Goal: Communication & Community: Answer question/provide support

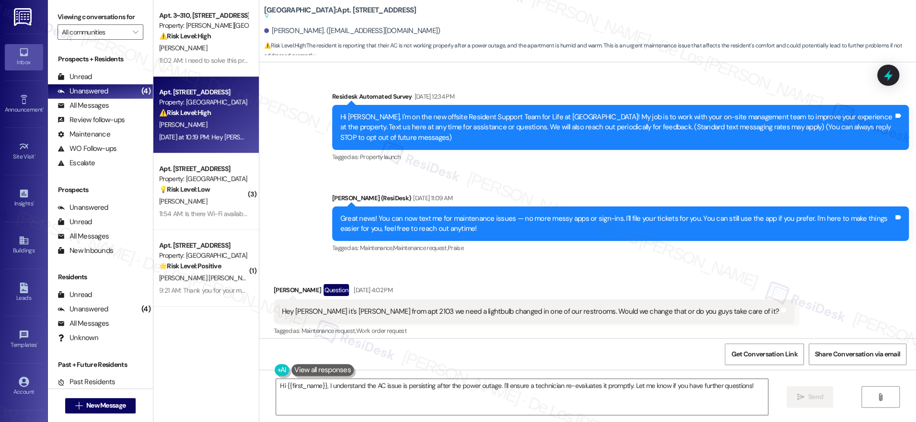
scroll to position [15571, 0]
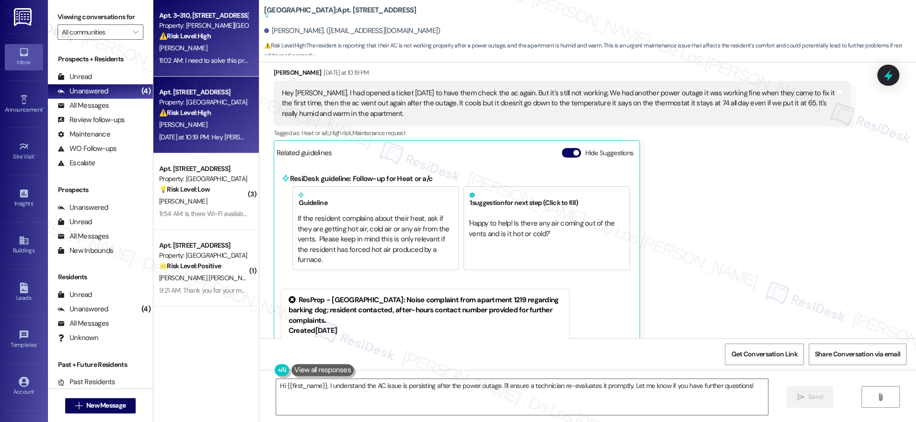
click at [203, 59] on div "11:02 AM: I need to solve this problem as soon as possible, miss, so that I can…" at bounding box center [291, 60] width 265 height 9
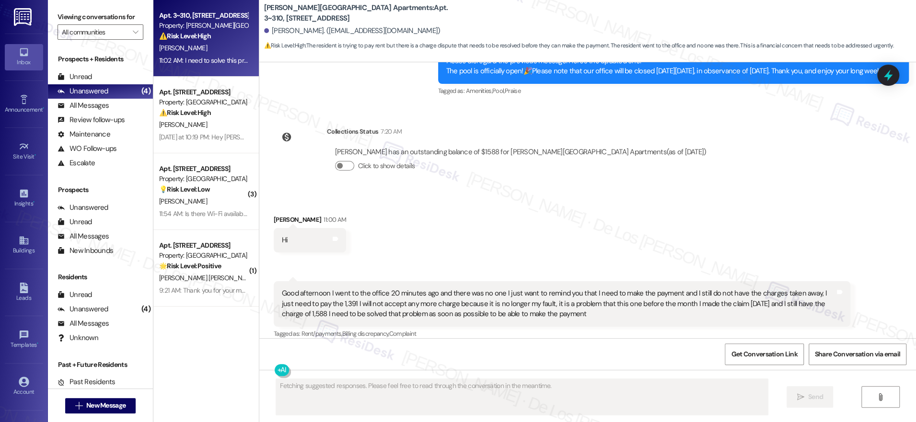
scroll to position [4874, 0]
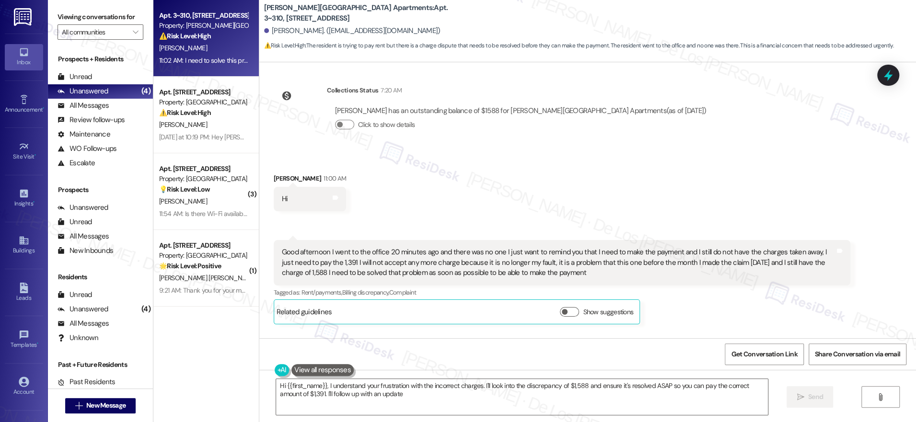
type textarea "Hi {{first_name}}, I understand your frustration with the incorrect charges. I'…"
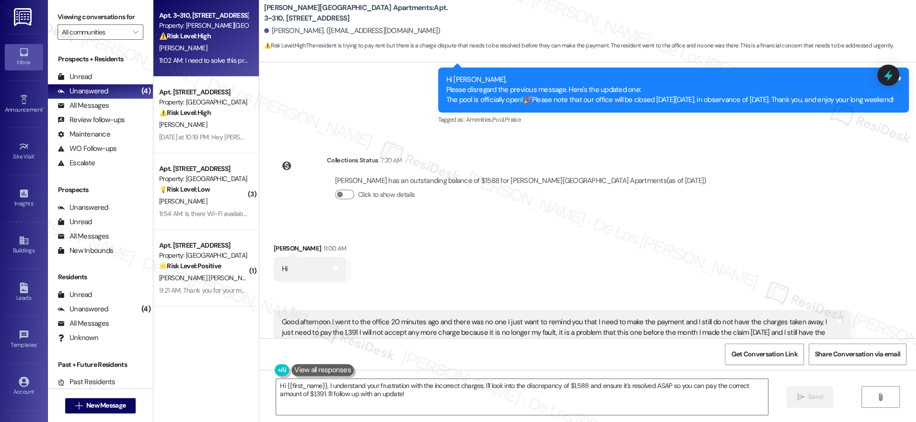
scroll to position [4816, 0]
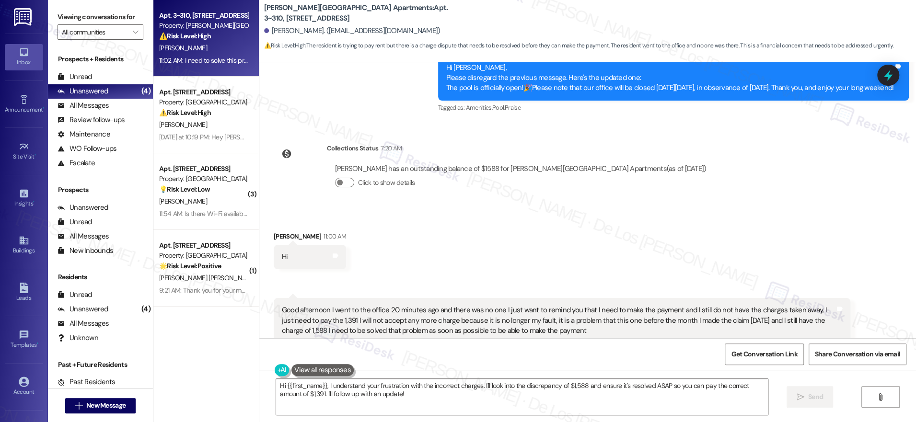
drag, startPoint x: 324, startPoint y: 266, endPoint x: 556, endPoint y: 289, distance: 233.0
click at [556, 305] on div "Good afternoon I went to the office 20 minutes ago and there was no one I just …" at bounding box center [558, 320] width 553 height 31
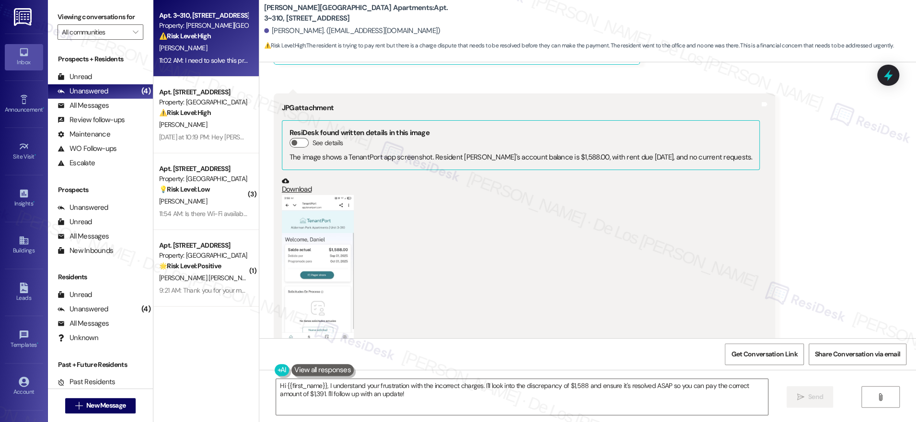
scroll to position [5142, 0]
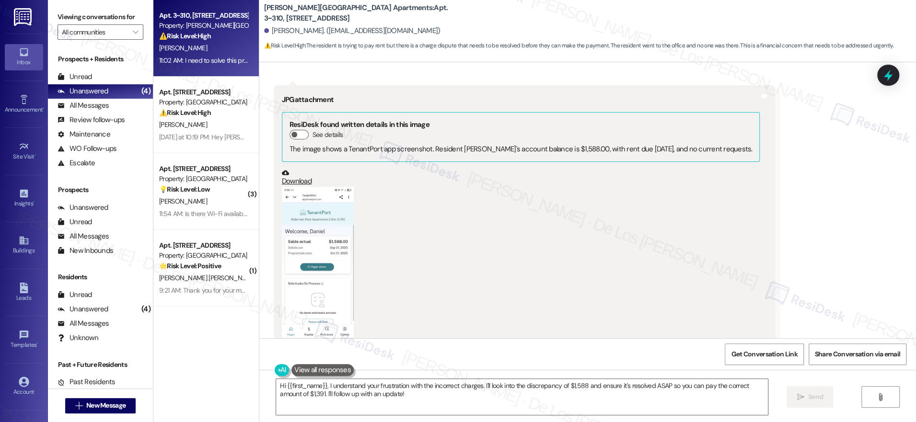
click at [332, 269] on button "Zoom image" at bounding box center [318, 264] width 72 height 154
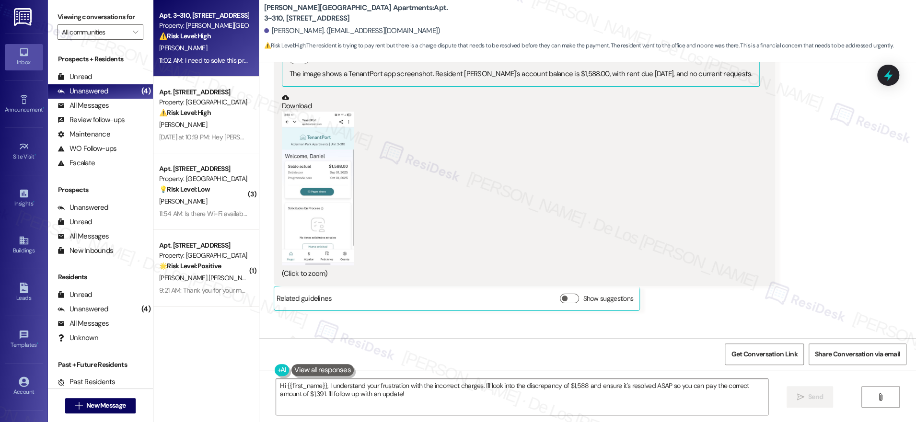
scroll to position [5221, 0]
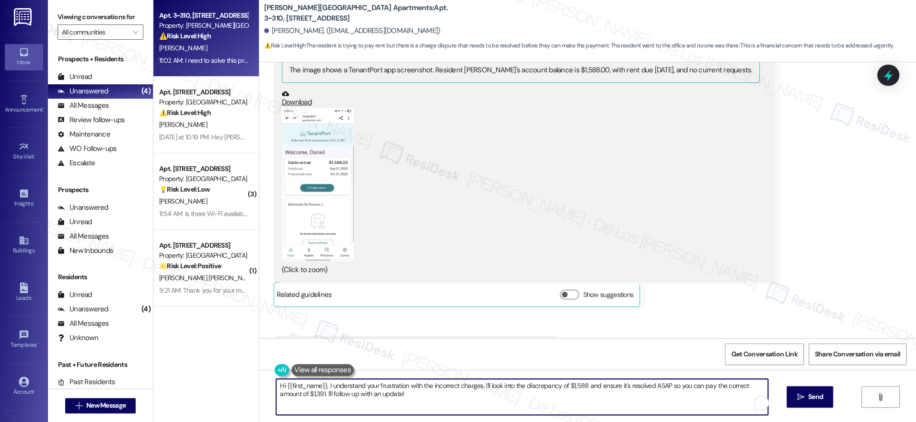
drag, startPoint x: 401, startPoint y: 384, endPoint x: 373, endPoint y: 383, distance: 28.3
click at [373, 383] on textarea "Hi {{first_name}}, I understand your frustration with the incorrect charges. I'…" at bounding box center [522, 397] width 492 height 36
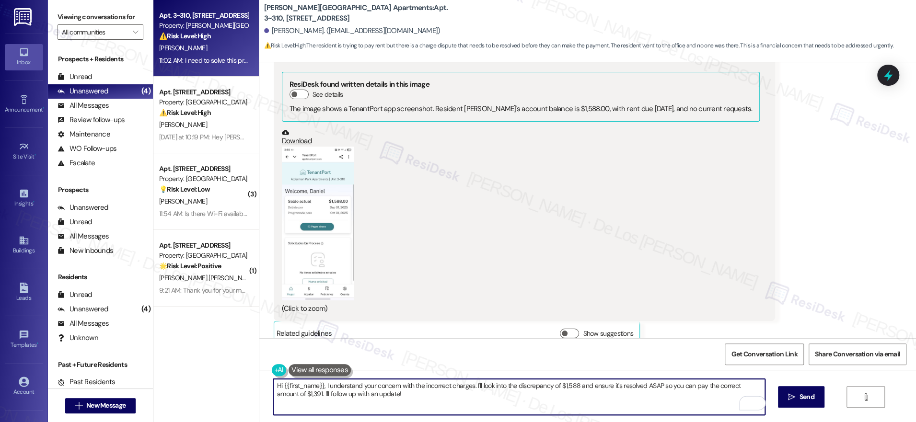
scroll to position [5162, 0]
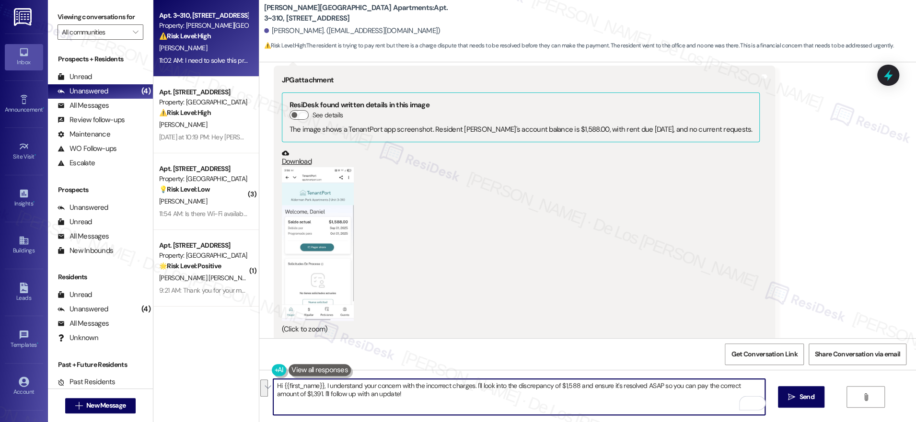
drag, startPoint x: 472, startPoint y: 382, endPoint x: 490, endPoint y: 400, distance: 24.7
click at [490, 400] on textarea "Hi {{first_name}}, I understand your concern with the incorrect charges. I'll l…" at bounding box center [519, 397] width 492 height 36
click at [368, 388] on textarea "Hi {{first_name}}, I understand your concern with the incorrect charges. I'm he…" at bounding box center [519, 397] width 492 height 36
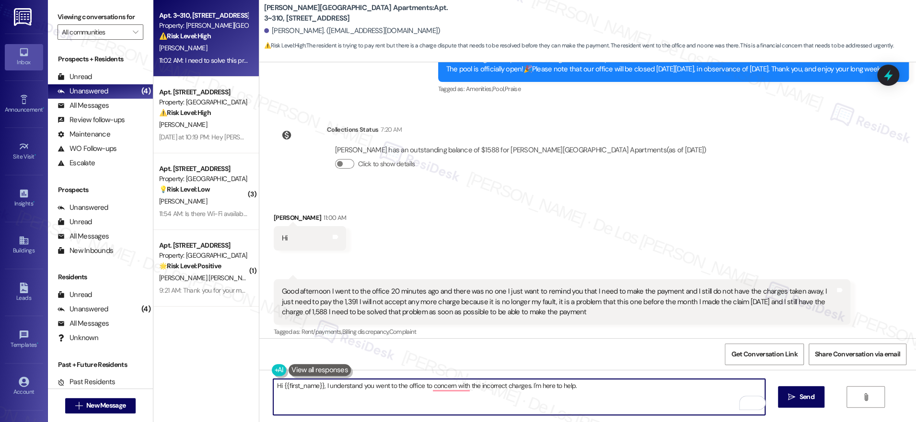
scroll to position [4835, 0]
click at [598, 386] on textarea "Hi {{first_name}}, I understand you went to the office about your concern with …" at bounding box center [519, 397] width 492 height 36
drag, startPoint x: 547, startPoint y: 386, endPoint x: 501, endPoint y: 386, distance: 46.5
click at [498, 387] on textarea "Hi {{first_name}}, I understand you went to the office about your concern with …" at bounding box center [519, 397] width 492 height 36
click at [521, 388] on textarea "Hi {{first_name}}, I understand you went to the office about your concern with …" at bounding box center [519, 397] width 492 height 36
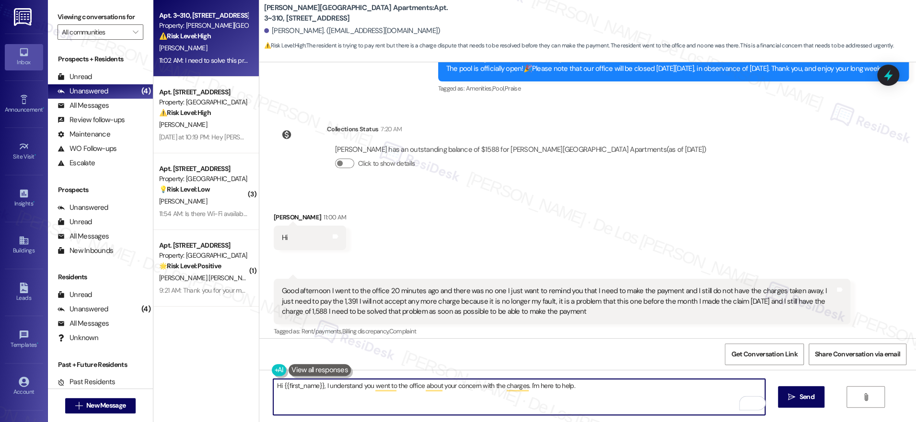
click at [577, 390] on textarea "Hi {{first_name}}, I understand you went to the office about your concern with …" at bounding box center [519, 397] width 492 height 36
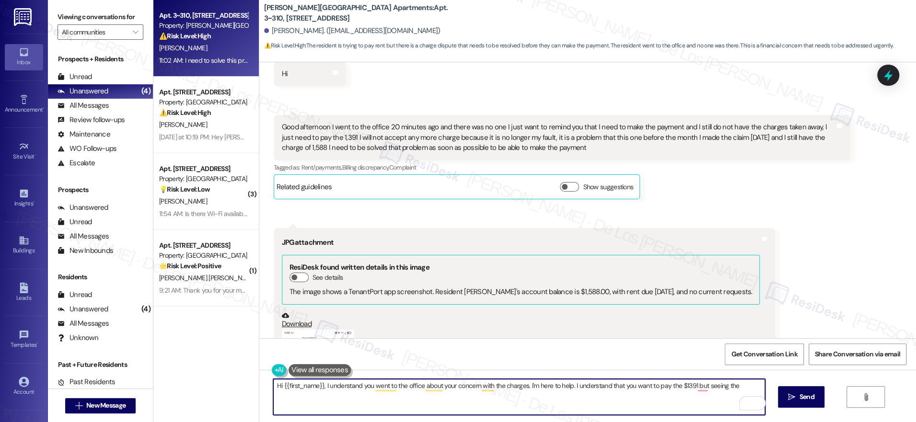
scroll to position [4913, 0]
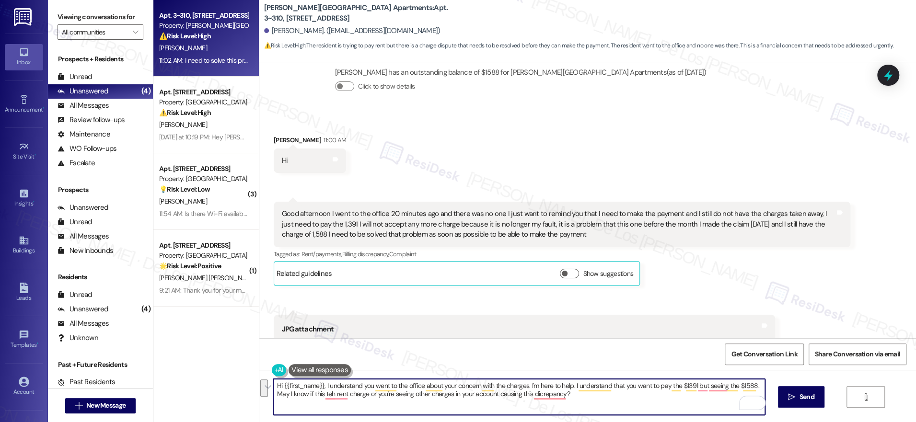
drag, startPoint x: 602, startPoint y: 403, endPoint x: 585, endPoint y: 404, distance: 16.8
click at [602, 403] on textarea "Hi {{first_name}}, I understand you went to the office about your concern with …" at bounding box center [519, 397] width 492 height 36
drag, startPoint x: 305, startPoint y: 395, endPoint x: 570, endPoint y: 400, distance: 265.5
click at [570, 401] on textarea "Hi {{first_name}}, I understand you went to the office about your concern with …" at bounding box center [519, 397] width 492 height 36
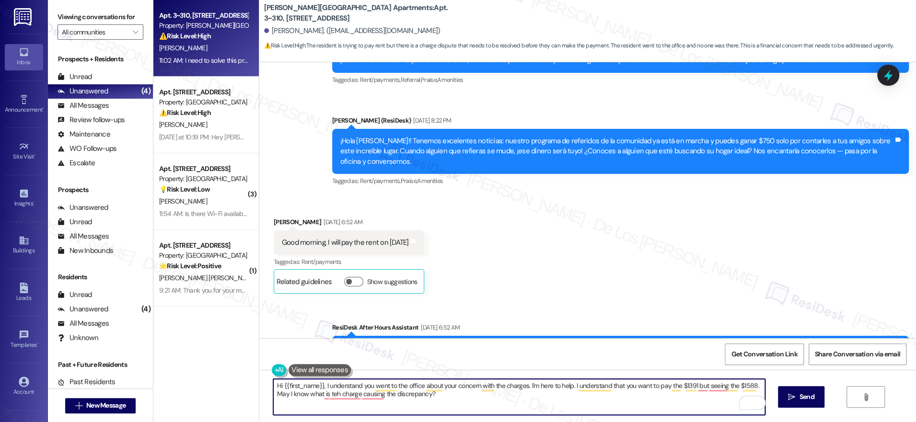
scroll to position [3213, 0]
drag, startPoint x: 464, startPoint y: 398, endPoint x: 241, endPoint y: 345, distance: 229.3
click at [241, 349] on div "Apt. 3~310, [STREET_ADDRESS] Property: [PERSON_NAME][GEOGRAPHIC_DATA] Apartment…" at bounding box center [534, 211] width 762 height 422
paste textarea "heard you stopped by the office with some questions about your charges—thanks f…"
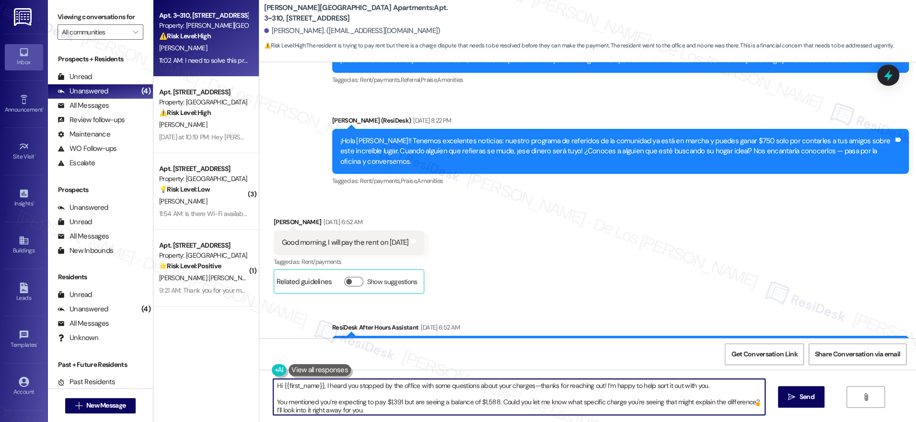
click at [337, 383] on textarea "Hi {{first_name}}, I heard you stopped by the office with some questions about …" at bounding box center [519, 397] width 492 height 36
click at [527, 384] on textarea "Hi {{first_name}}, I hear you stopped by the office with some questions about y…" at bounding box center [519, 397] width 492 height 36
drag, startPoint x: 640, startPoint y: 384, endPoint x: 721, endPoint y: 388, distance: 81.1
click at [722, 390] on textarea "Hi {{first_name}}, I hear you stopped by the office with some questions about y…" at bounding box center [519, 397] width 492 height 36
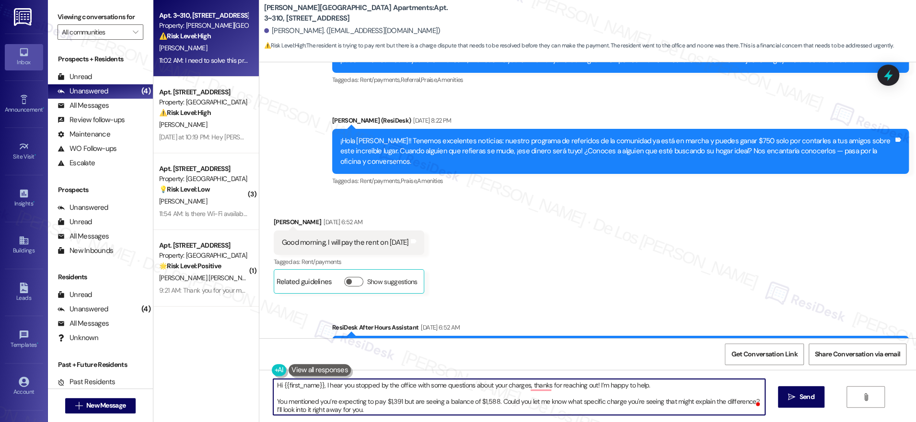
click at [273, 401] on textarea "Hi {{first_name}}, I hear you stopped by the office with some questions about y…" at bounding box center [519, 397] width 492 height 36
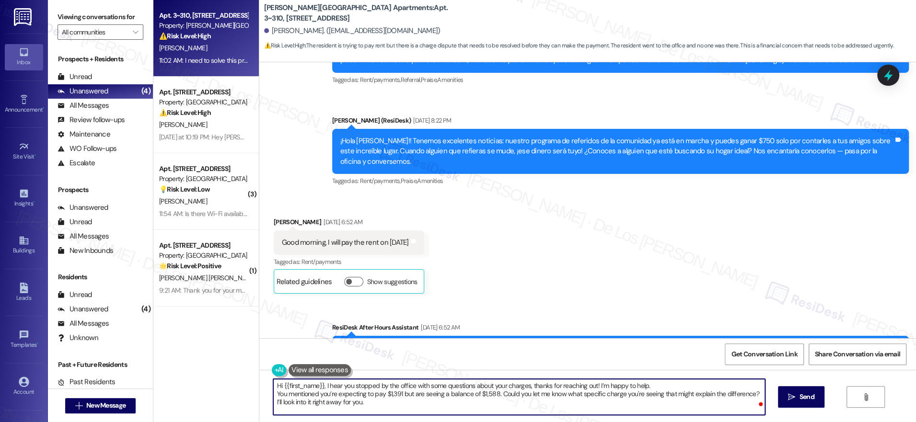
scroll to position [0, 0]
drag, startPoint x: 636, startPoint y: 396, endPoint x: 718, endPoint y: 400, distance: 81.5
click at [719, 400] on textarea "Hi {{first_name}}, I hear you stopped by the office with some questions about y…" at bounding box center [519, 397] width 492 height 36
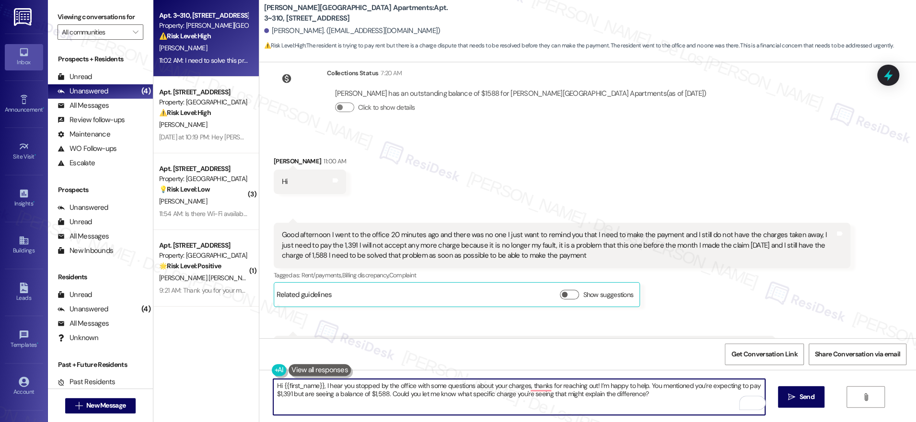
scroll to position [4816, 0]
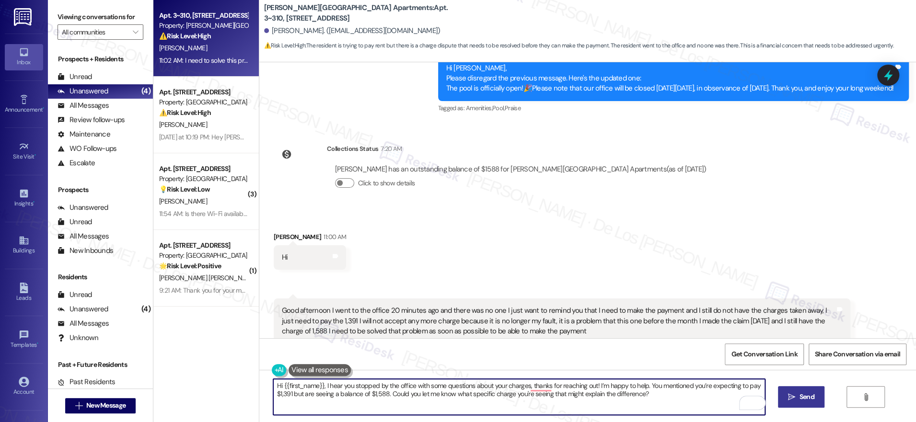
type textarea "Hi {{first_name}}, I hear you stopped by the office with some questions about y…"
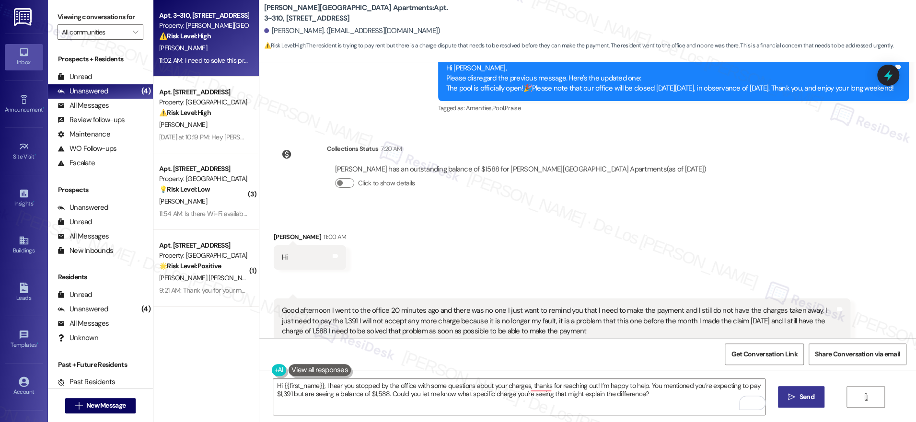
click at [801, 395] on span "Send" at bounding box center [806, 397] width 15 height 10
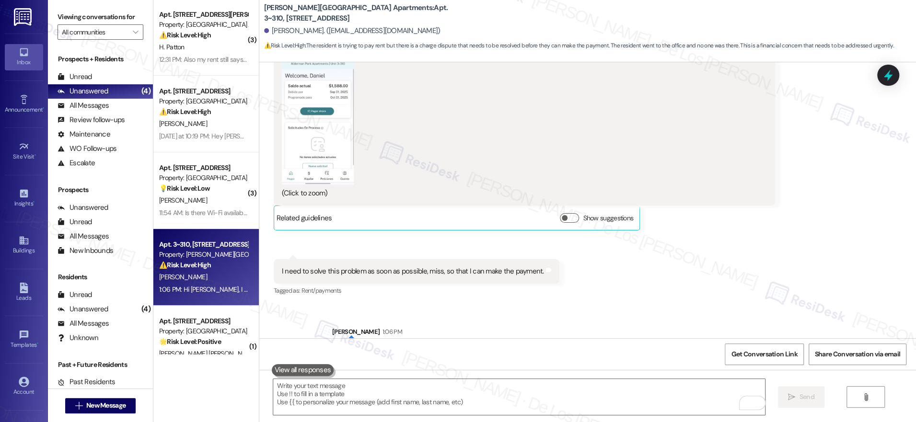
scroll to position [0, 0]
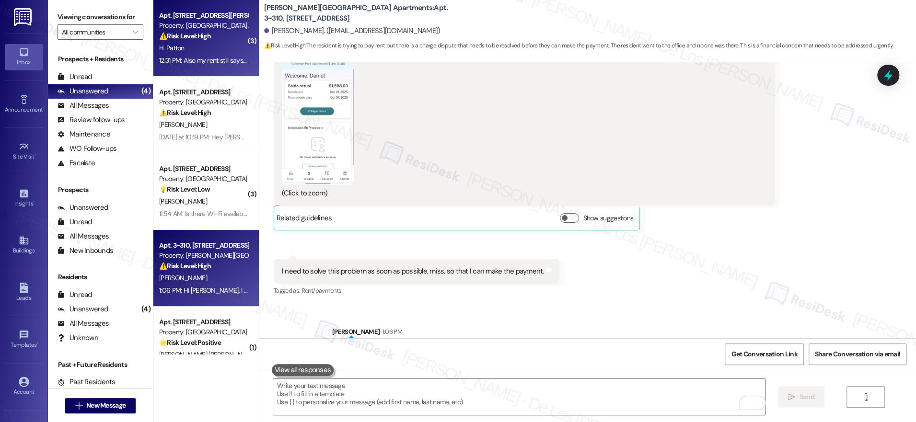
click at [234, 42] on div "H. Patton" at bounding box center [203, 48] width 91 height 12
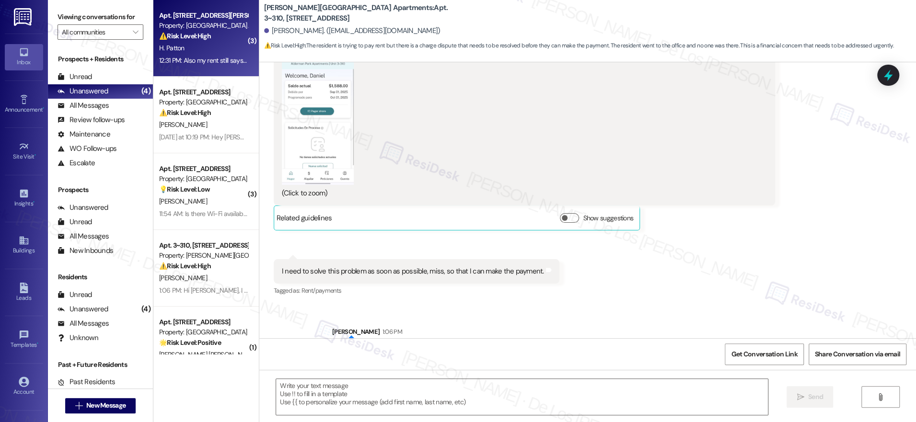
type textarea "Fetching suggested responses. Please feel free to read through the conversation…"
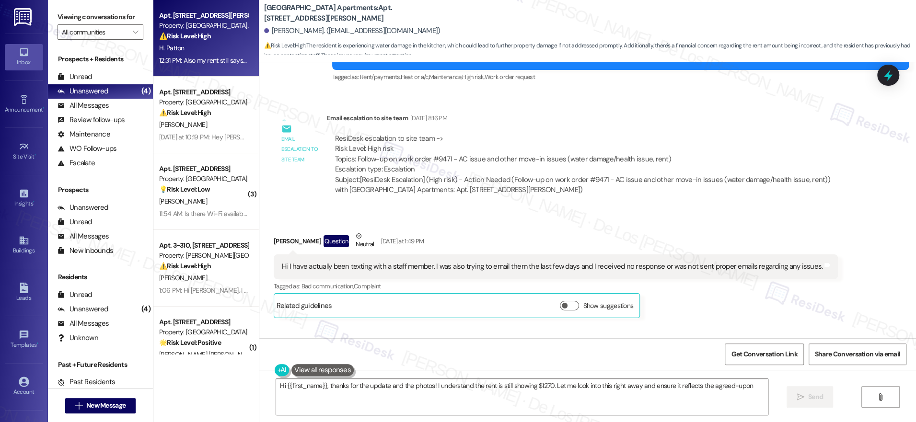
scroll to position [733, 0]
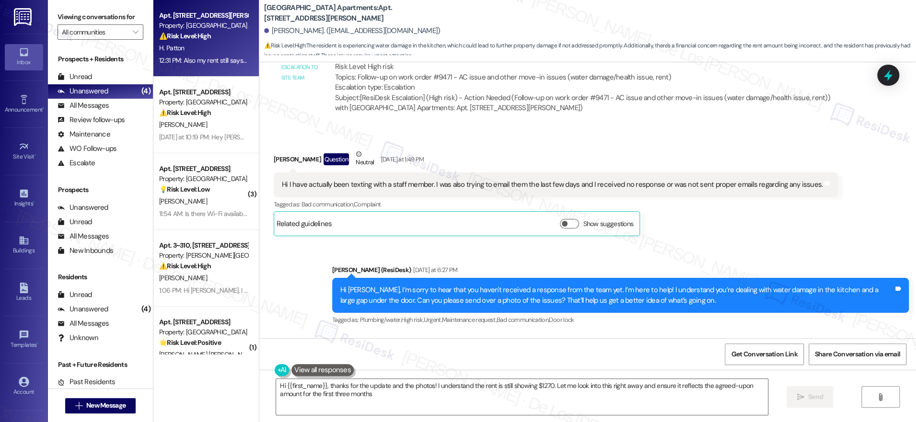
type textarea "Hi {{first_name}}, thanks for the update and the photos! I understand the rent …"
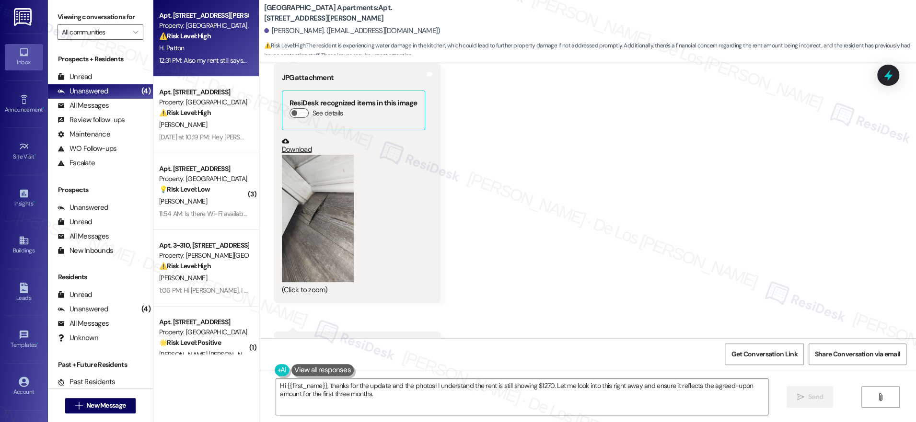
scroll to position [1254, 0]
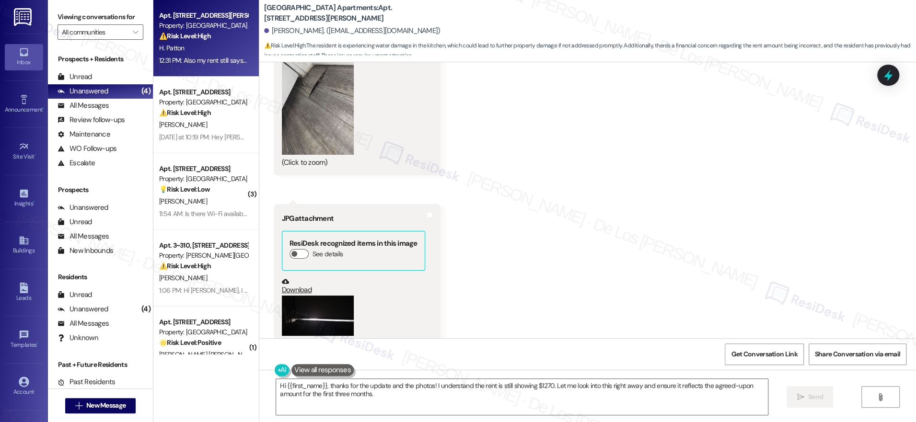
click at [334, 155] on button "Zoom image" at bounding box center [318, 90] width 72 height 127
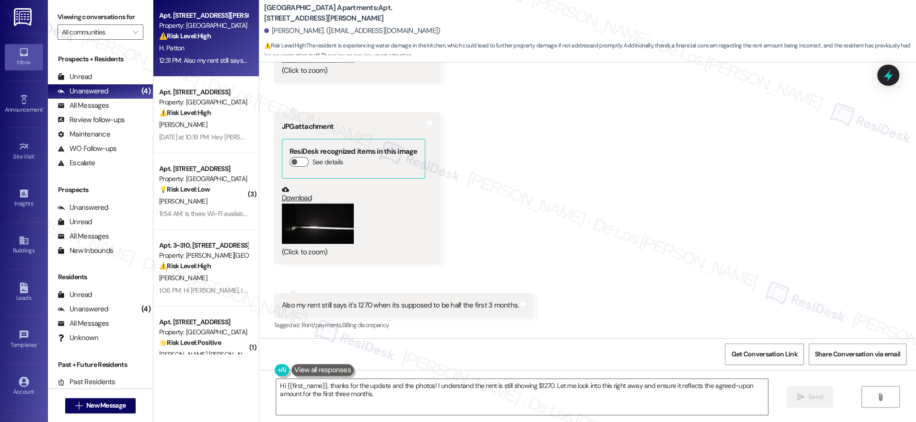
scroll to position [1356, 0]
click at [306, 239] on button "Zoom image" at bounding box center [318, 222] width 72 height 41
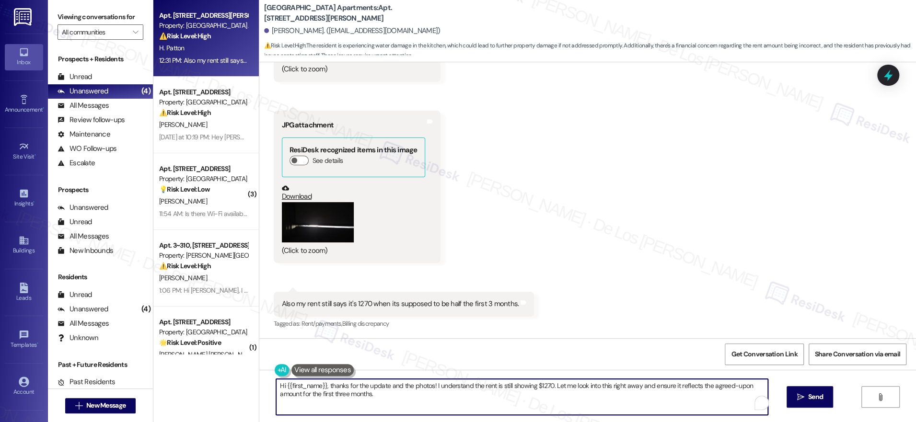
click at [502, 386] on textarea "Hi {{first_name}}, thanks for the update and the photos! I understand the rent …" at bounding box center [522, 397] width 492 height 36
drag, startPoint x: 535, startPoint y: 386, endPoint x: 568, endPoint y: 417, distance: 46.1
click at [566, 417] on div "Hi {{first_name}}, thanks for the update and the photos! I understand the rent …" at bounding box center [587, 406] width 656 height 72
click at [678, 386] on textarea "Hi {{first_name}}, thanks for the update and the photos! I understand the rent …" at bounding box center [519, 397] width 492 height 36
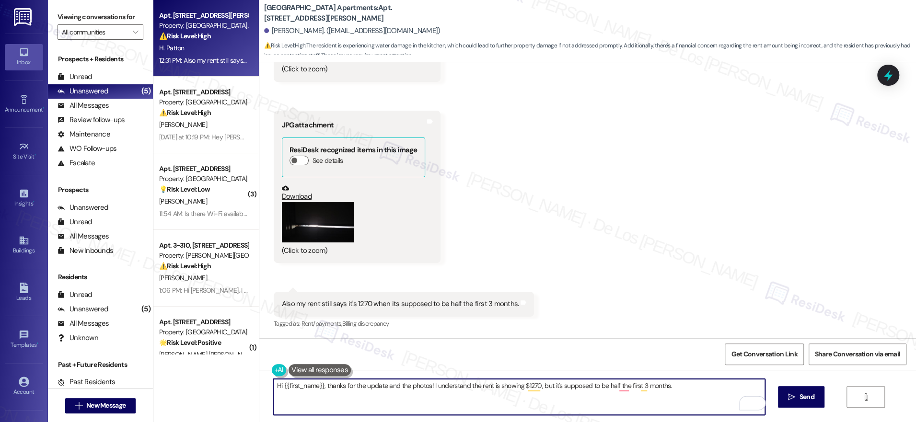
click at [678, 386] on textarea "Hi {{first_name}}, thanks for the update and the photos! I understand the rent …" at bounding box center [519, 397] width 492 height 36
type textarea "Hi {{first_name}}, thanks for the update and the photos! I understand the rent …"
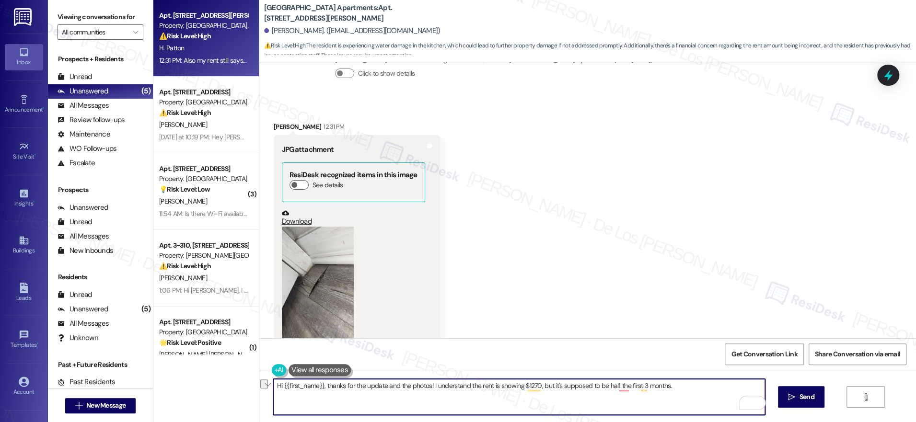
scroll to position [1060, 0]
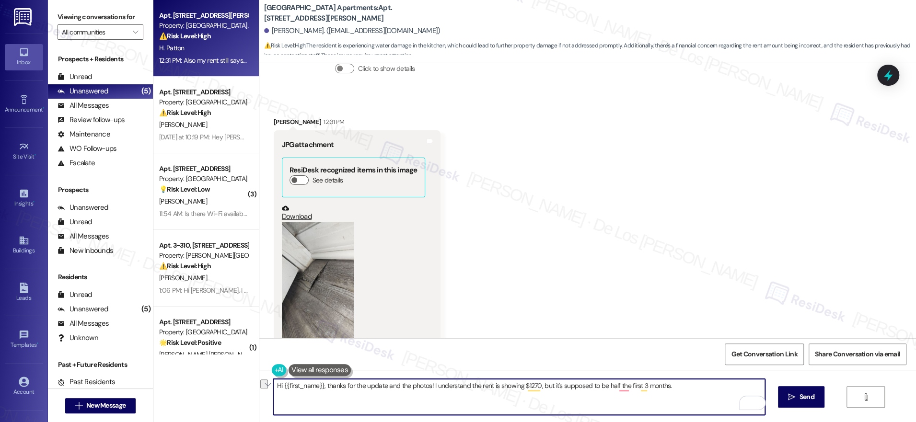
click at [304, 268] on button "Zoom image" at bounding box center [318, 285] width 72 height 127
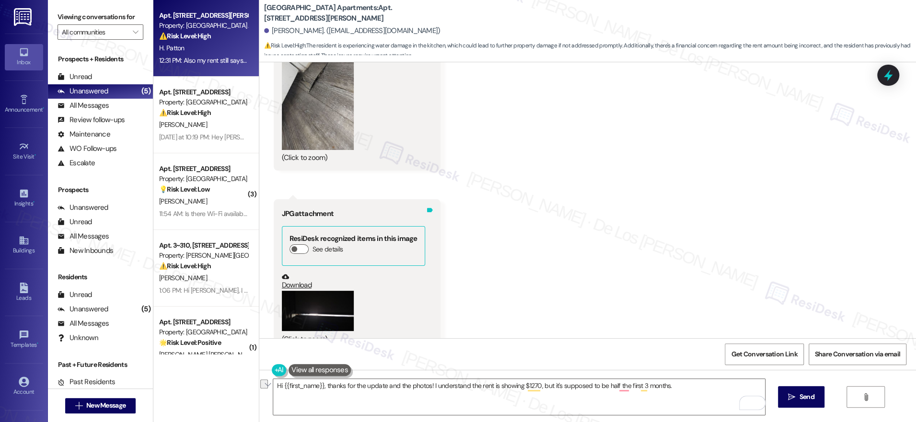
scroll to position [1356, 0]
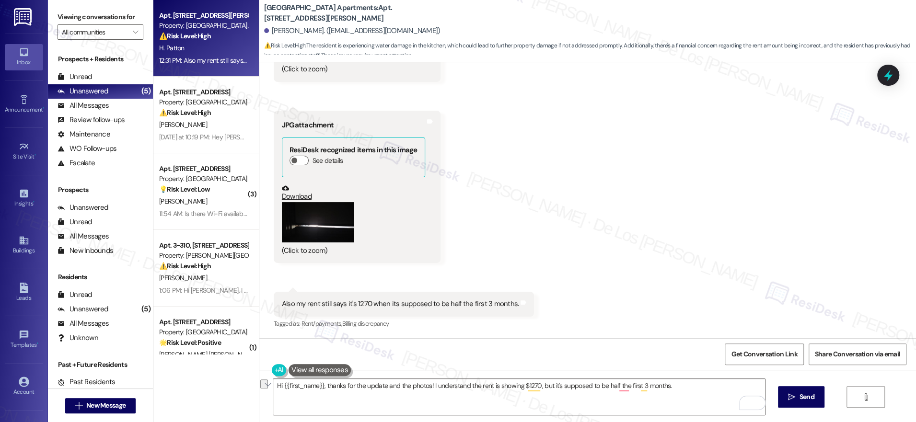
click at [324, 232] on button "Zoom image" at bounding box center [318, 222] width 72 height 41
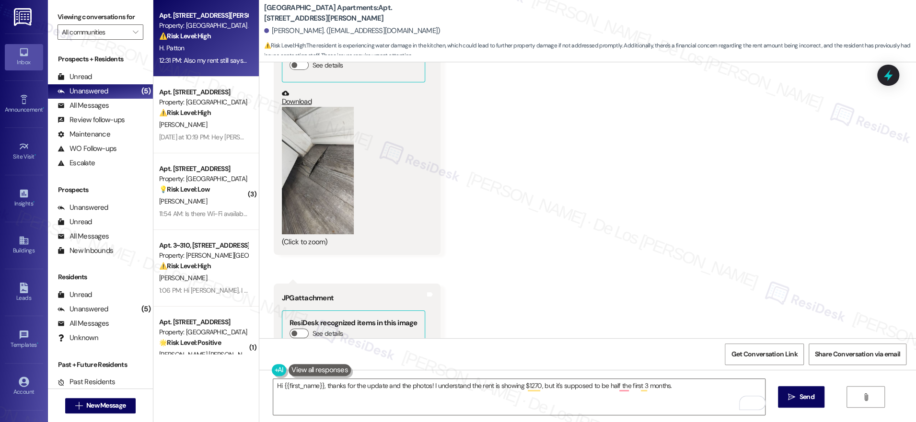
scroll to position [1178, 0]
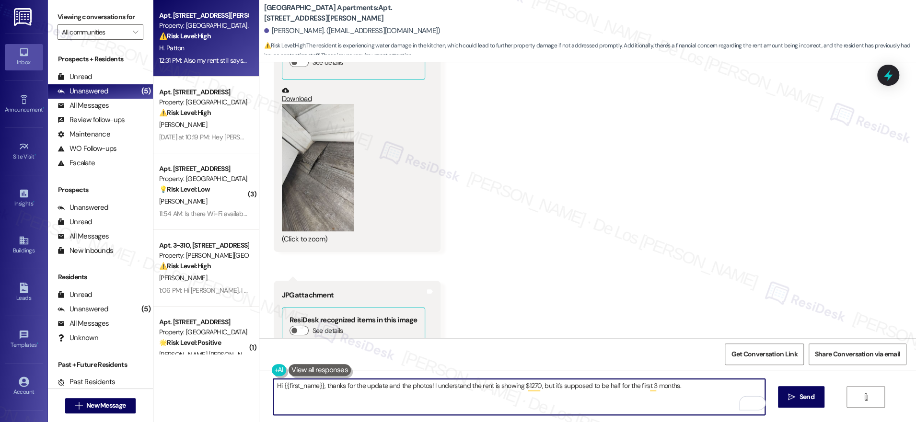
click at [691, 387] on textarea "Hi {{first_name}}, thanks for the update and the photos! I understand the rent …" at bounding box center [519, 397] width 492 height 36
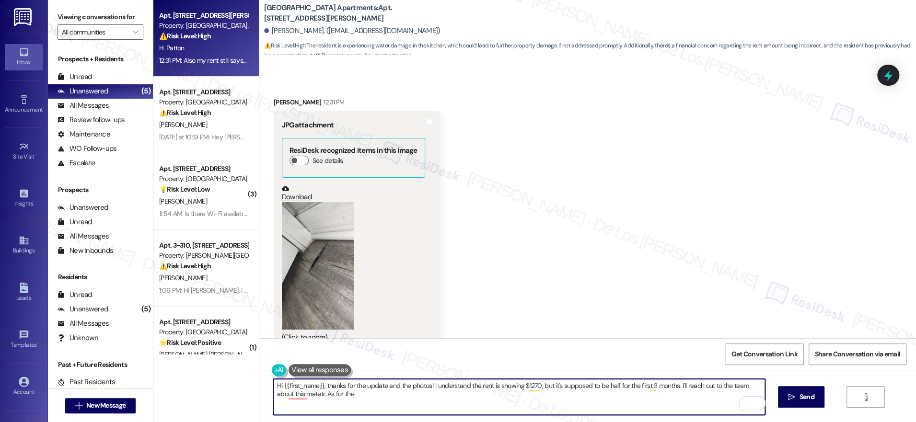
scroll to position [1093, 0]
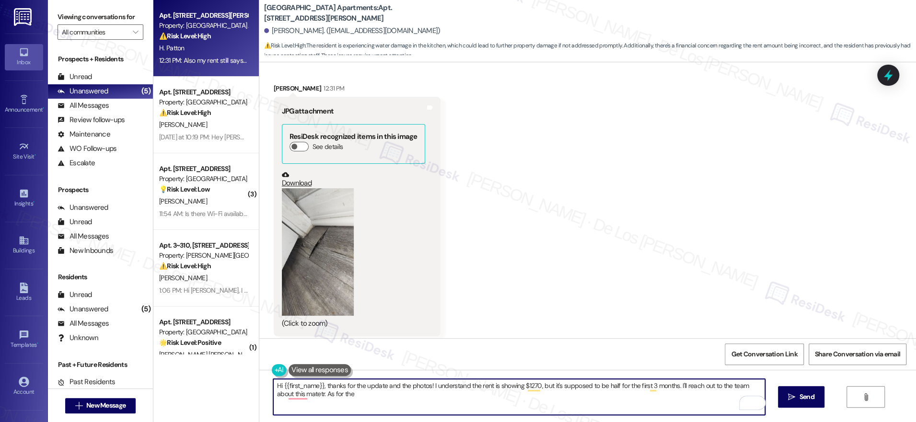
type textarea "Hi {{first_name}}, thanks for the update and the photos! I understand the rent …"
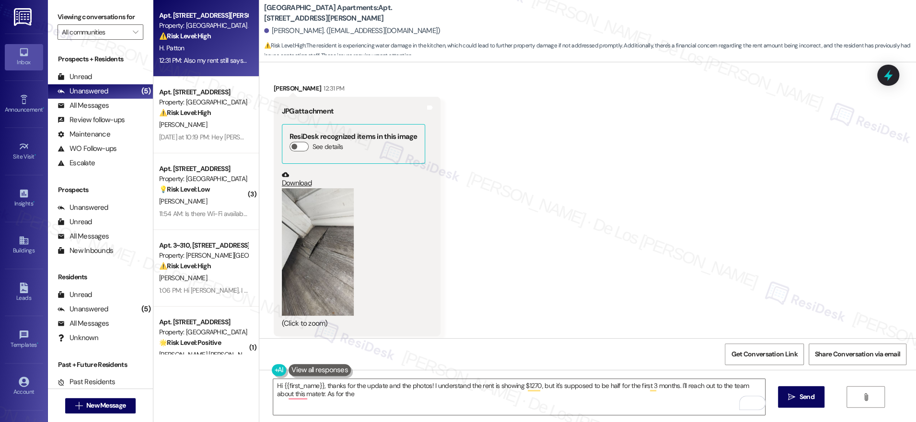
click at [322, 294] on button "Zoom image" at bounding box center [318, 251] width 72 height 127
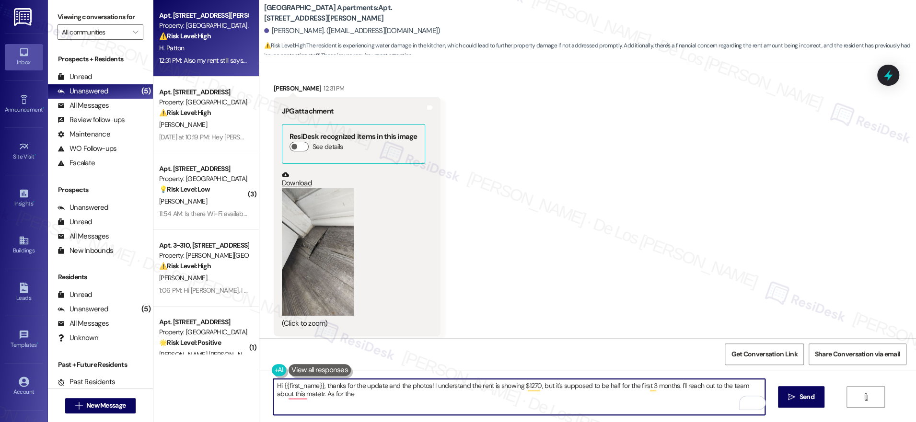
click at [384, 395] on textarea "Hi {{first_name}}, thanks for the update and the photos! I understand the rent …" at bounding box center [519, 397] width 492 height 36
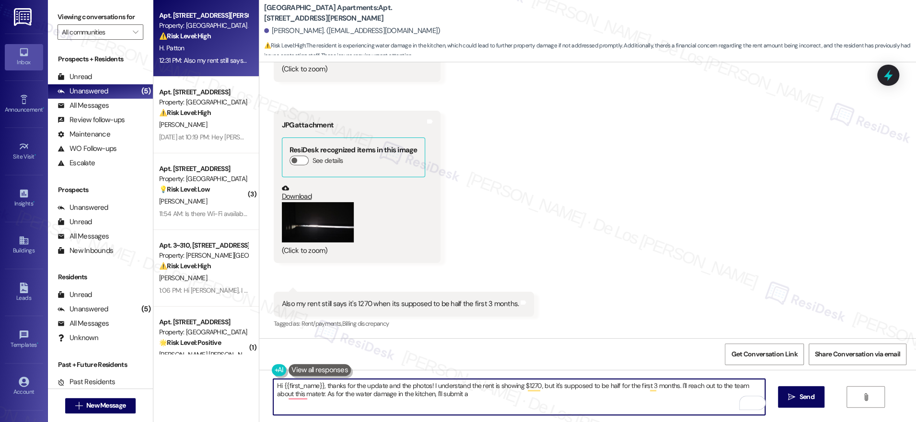
scroll to position [1356, 0]
click at [471, 399] on textarea "Hi {{first_name}}, thanks for the update and the photos! I understand the rent …" at bounding box center [519, 397] width 492 height 36
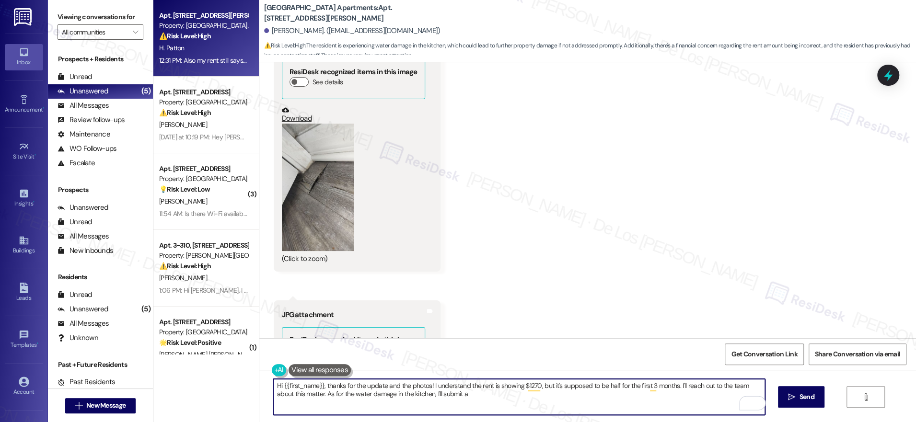
type textarea "Hi {{first_name}}, thanks for the update and the photos! I understand the rent …"
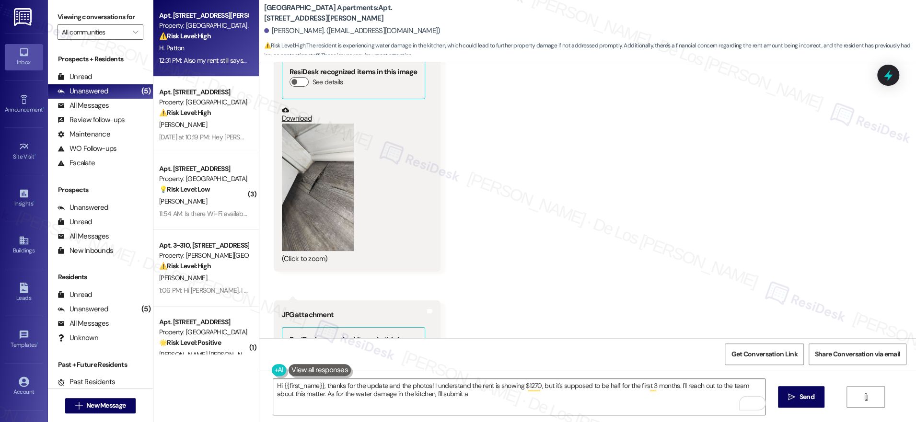
click at [304, 228] on button "Zoom image" at bounding box center [318, 187] width 72 height 127
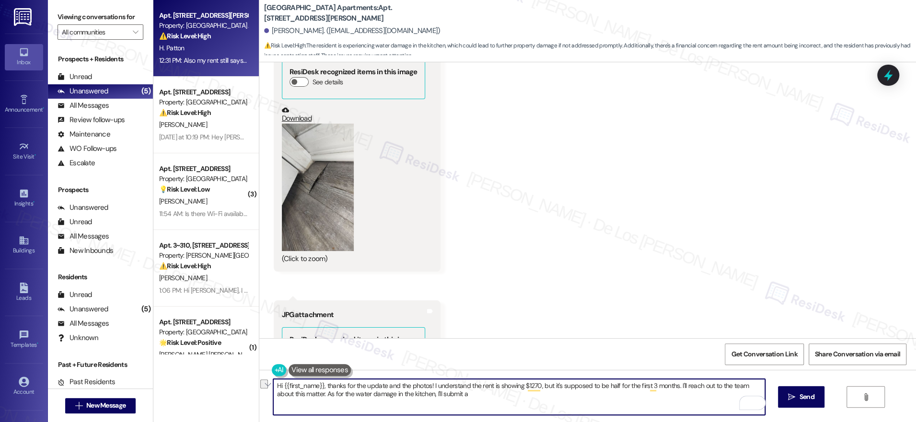
drag, startPoint x: 410, startPoint y: 395, endPoint x: 472, endPoint y: 403, distance: 62.8
click at [472, 403] on textarea "Hi {{first_name}}, thanks for the update and the photos! I understand the rent …" at bounding box center [519, 397] width 492 height 36
paste textarea "so much for the update and for sending over the photos! I see that your rent is…"
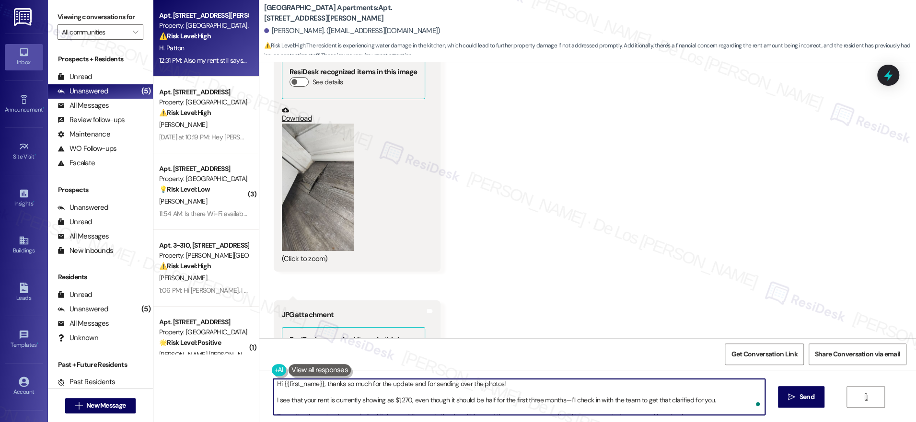
scroll to position [0, 0]
click at [273, 403] on textarea "Hi {{first_name}}, thanks so much for the update and for sending over the photo…" at bounding box center [519, 397] width 492 height 36
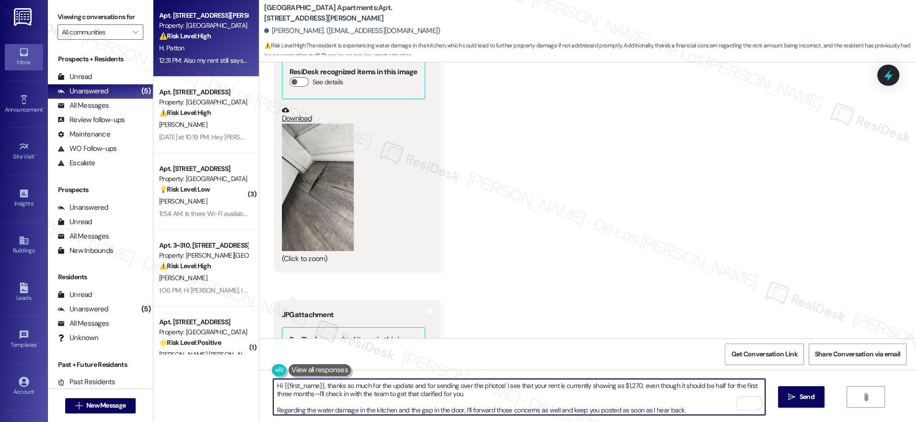
click at [511, 387] on textarea "Hi {{first_name}}, thanks so much for the update and for sending over the photo…" at bounding box center [519, 397] width 492 height 36
click at [334, 395] on textarea "Hi {{first_name}}, thanks so much for the update and for sending over the photo…" at bounding box center [519, 397] width 492 height 36
drag, startPoint x: 360, startPoint y: 394, endPoint x: 429, endPoint y: 398, distance: 69.6
click at [361, 394] on textarea "Hi {{first_name}}, thanks so much for the update and for sending over the photo…" at bounding box center [519, 397] width 492 height 36
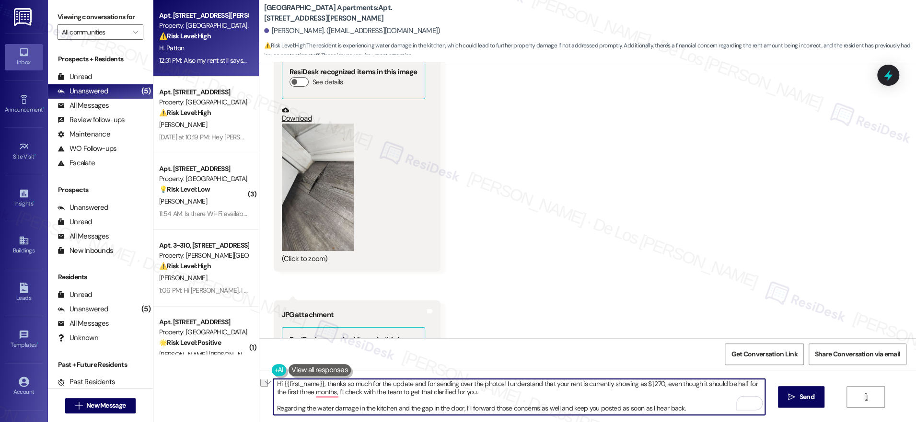
drag, startPoint x: 396, startPoint y: 393, endPoint x: 532, endPoint y: 391, distance: 136.1
click at [532, 391] on textarea "Hi {{first_name}}, thanks so much for the update and for sending over the photo…" at bounding box center [519, 397] width 492 height 36
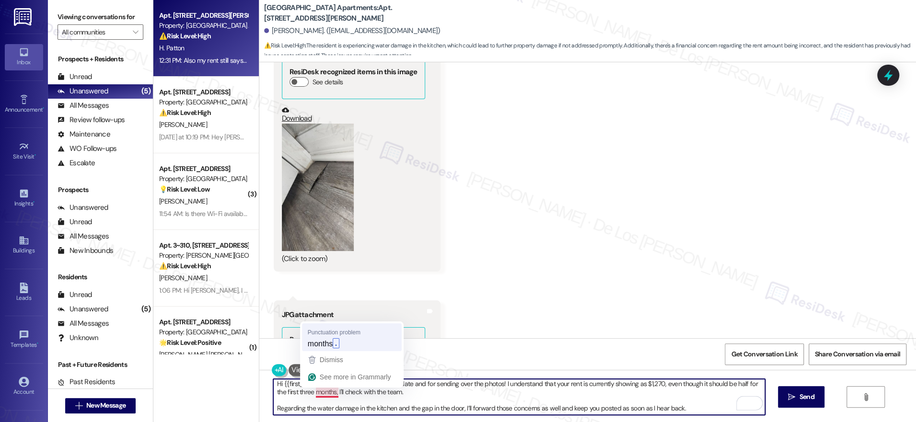
type textarea "Hi {{first_name}}, thanks so much for the update and for sending over the photo…"
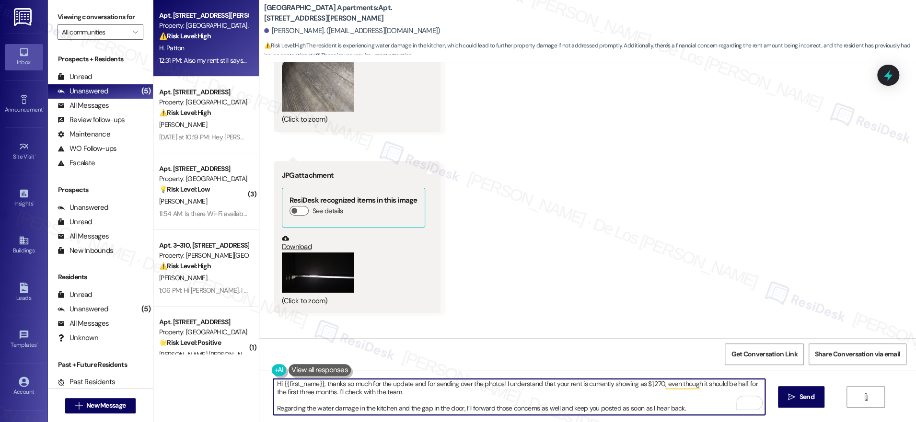
scroll to position [1356, 0]
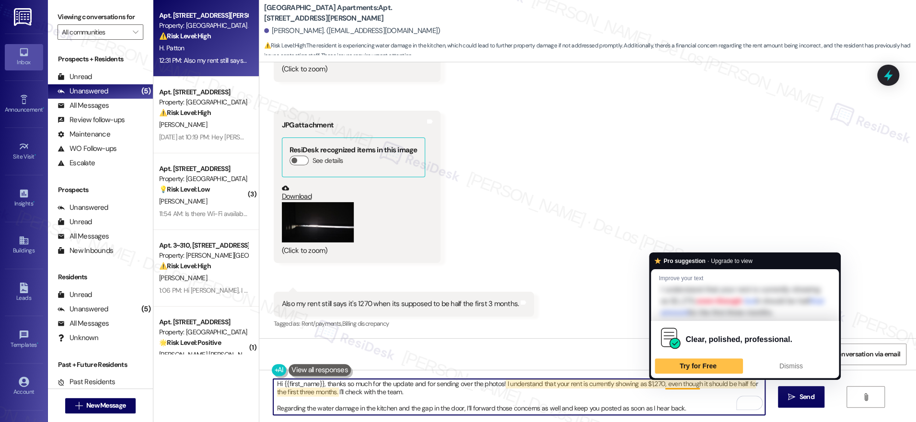
click at [657, 385] on textarea "Hi {{first_name}}, thanks so much for the update and for sending over the photo…" at bounding box center [519, 397] width 492 height 36
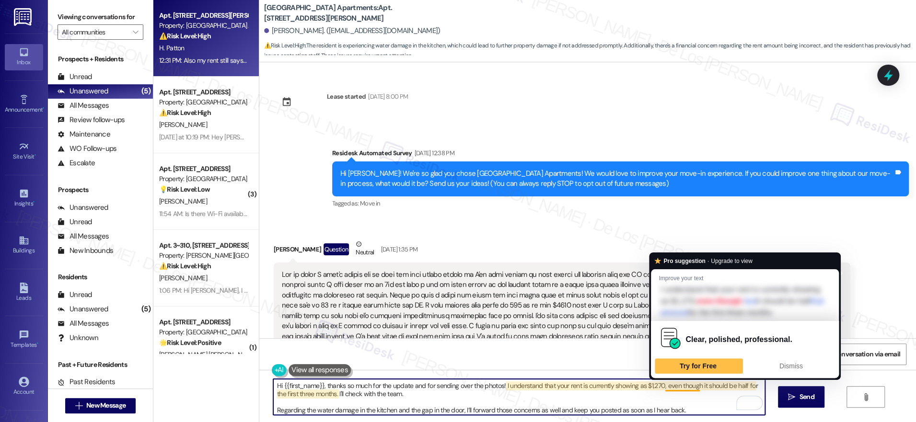
scroll to position [2, 0]
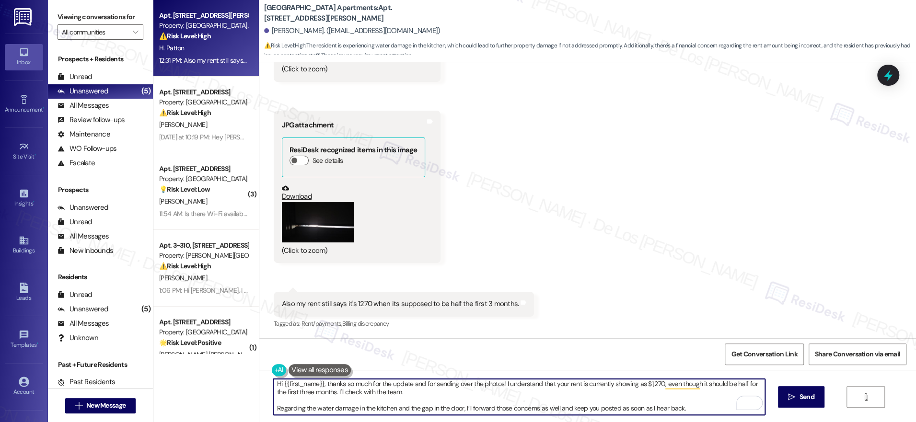
click at [704, 384] on textarea "Hi {{first_name}}, thanks so much for the update and for sending over the photo…" at bounding box center [519, 397] width 492 height 36
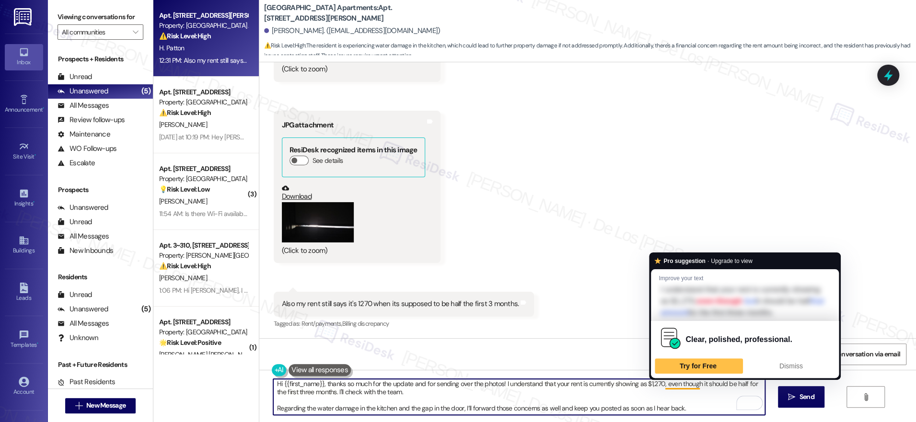
click at [657, 385] on textarea "Hi {{first_name}}, thanks so much for the update and for sending over the photo…" at bounding box center [519, 397] width 492 height 36
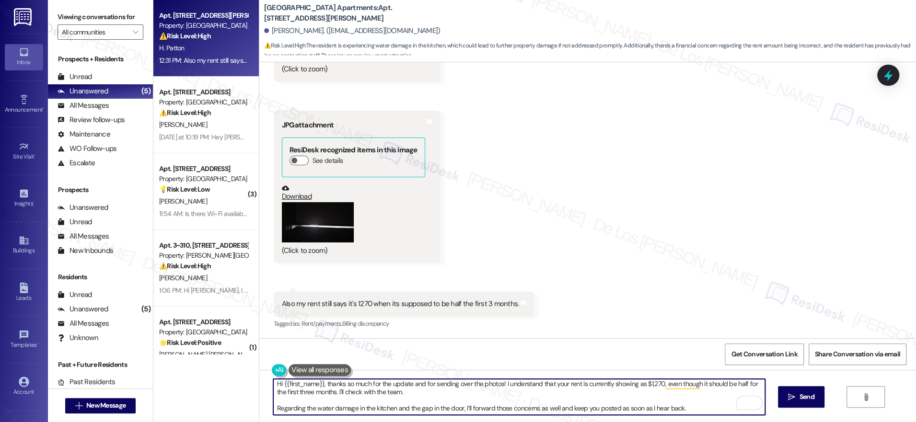
scroll to position [0, 0]
drag, startPoint x: 655, startPoint y: 383, endPoint x: 717, endPoint y: 386, distance: 61.9
click at [717, 386] on textarea "Hi {{first_name}}, thanks so much for the update and for sending over the photo…" at bounding box center [519, 397] width 492 height 36
drag, startPoint x: 356, startPoint y: 396, endPoint x: 382, endPoint y: 388, distance: 27.6
click at [356, 395] on textarea "Hi {{first_name}}, thanks so much for the update and for sending over the photo…" at bounding box center [519, 397] width 492 height 36
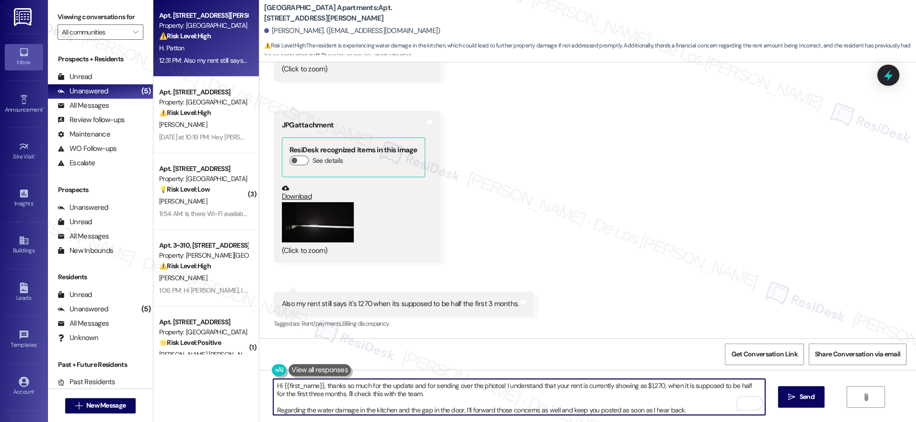
click at [273, 408] on textarea "Hi {{first_name}}, thanks so much for the update and for sending over the photo…" at bounding box center [519, 397] width 492 height 36
drag, startPoint x: 433, startPoint y: 393, endPoint x: 260, endPoint y: 368, distance: 174.8
click at [260, 368] on div "Lease started Aug 21, 2025 at 8:00 PM Survey, sent via SMS Residesk Automated S…" at bounding box center [587, 273] width 656 height 422
click at [273, 410] on textarea "Hi {{first_name}}, thanks so much for the update and for sending over the photo…" at bounding box center [519, 397] width 492 height 36
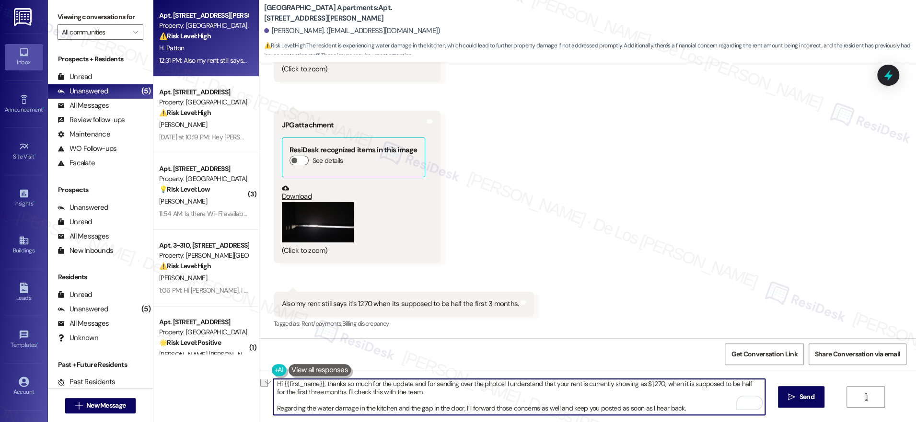
drag, startPoint x: 267, startPoint y: 408, endPoint x: 549, endPoint y: 433, distance: 283.3
click at [549, 422] on html "Inbox Go to Inbox Announcement • Send A Text Announcement Site Visit • Go to Si…" at bounding box center [458, 211] width 916 height 422
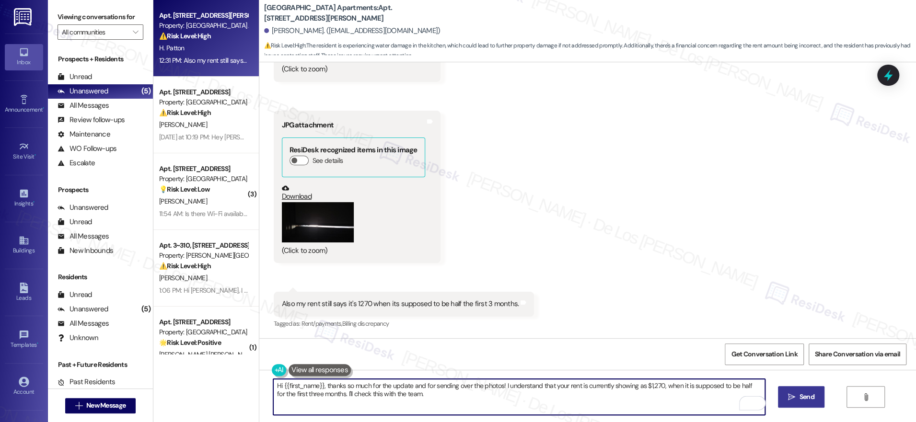
type textarea "Hi {{first_name}}, thanks so much for the update and for sending over the photo…"
click at [792, 394] on icon "" at bounding box center [791, 397] width 7 height 8
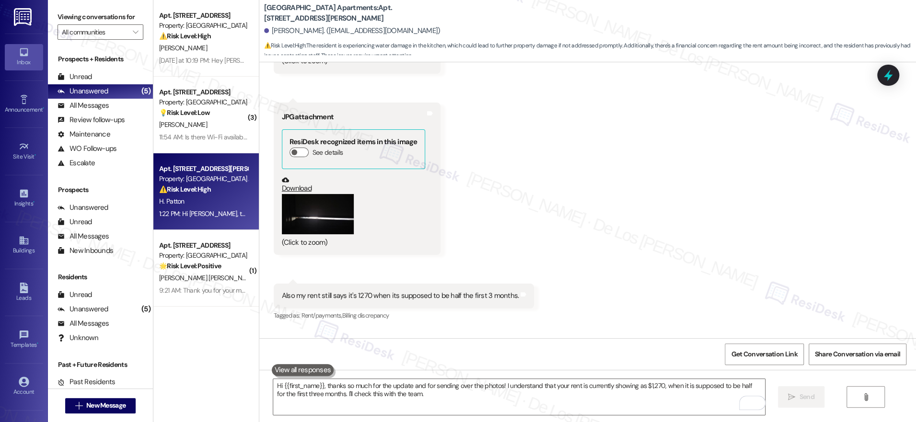
scroll to position [1433, 0]
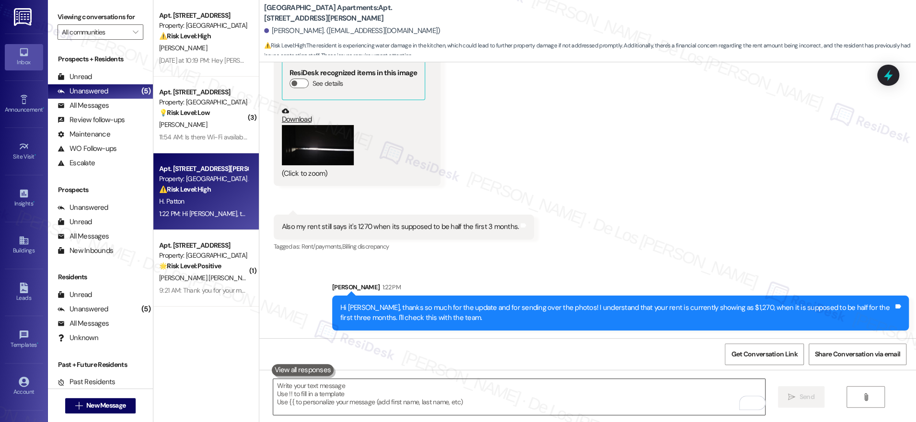
click at [474, 392] on textarea "To enrich screen reader interactions, please activate Accessibility in Grammarl…" at bounding box center [519, 397] width 492 height 36
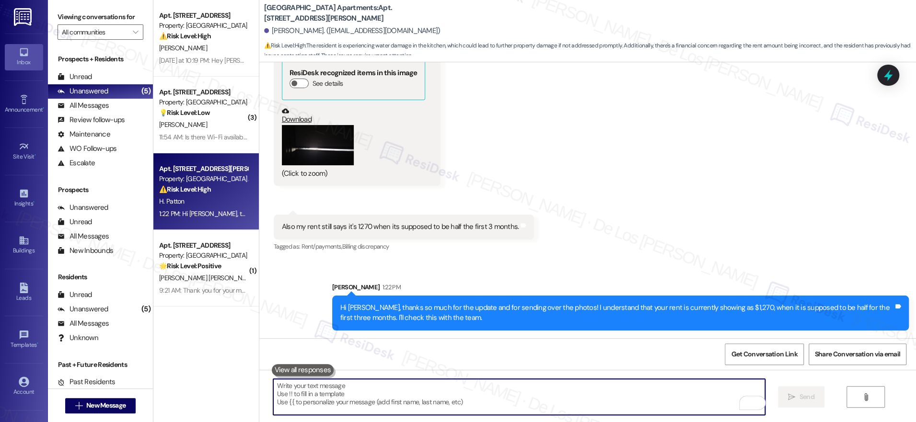
paste textarea "Regarding the water damage in the kitchen and the gap in the door, I’ll forward…"
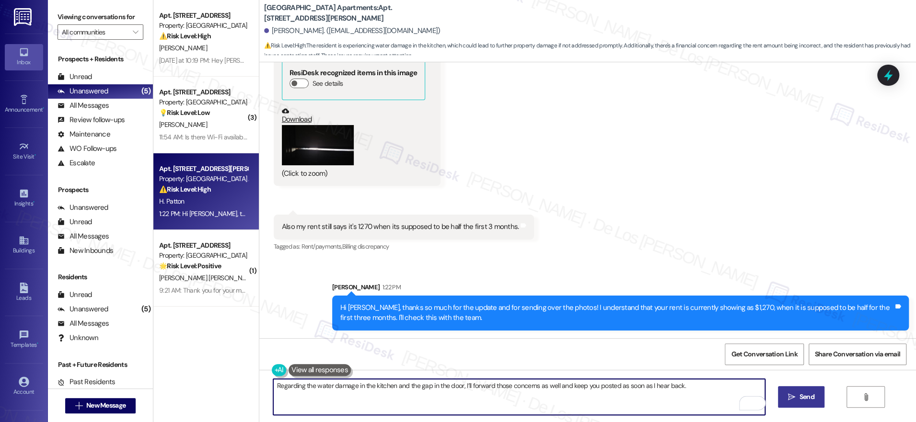
type textarea "Regarding the water damage in the kitchen and the gap in the door, I’ll forward…"
click at [790, 393] on icon "" at bounding box center [791, 397] width 7 height 8
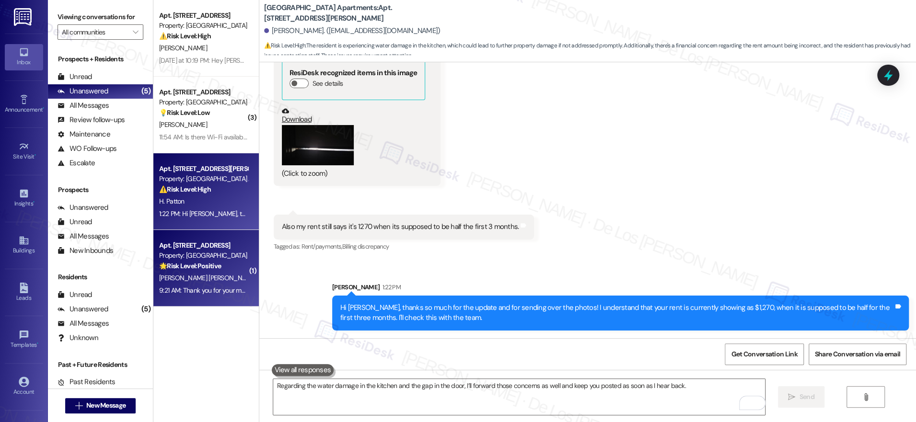
click at [233, 261] on div "🌟 Risk Level: Positive The provided message is incomplete and lacks any content…" at bounding box center [203, 266] width 89 height 10
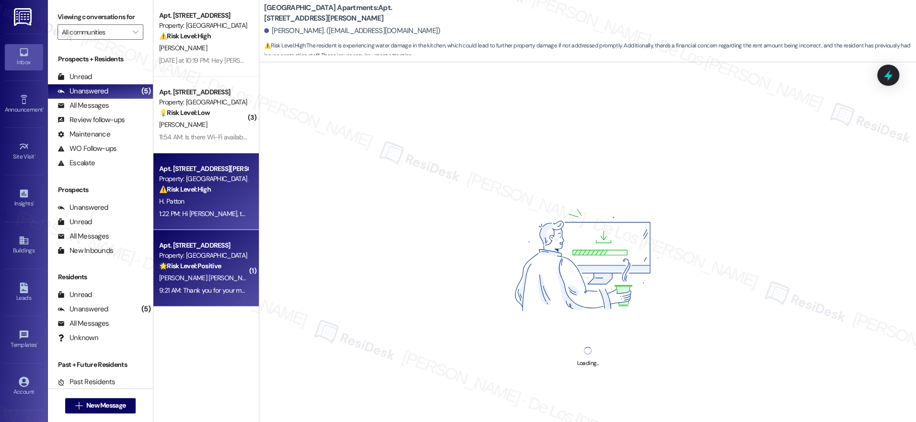
click at [226, 200] on div "H. Patton" at bounding box center [203, 201] width 91 height 12
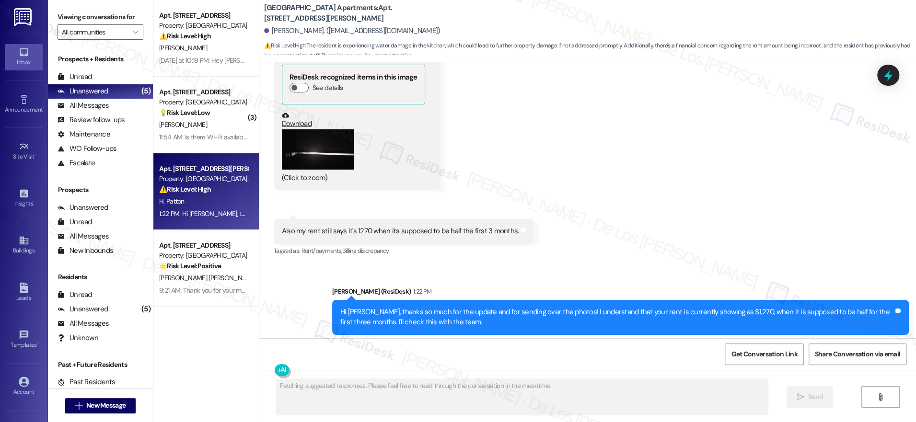
scroll to position [1447, 0]
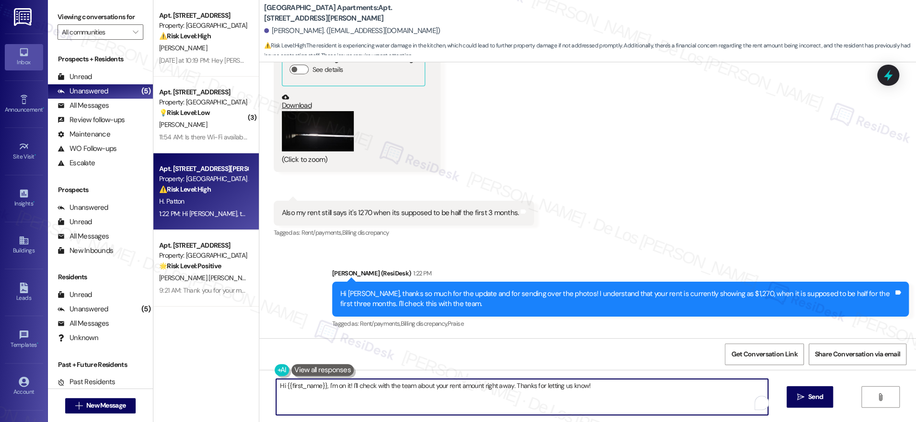
click at [377, 389] on textarea "Hi {{first_name}}, I'm on it! I'll check with the team about your rent amount r…" at bounding box center [522, 397] width 492 height 36
paste textarea "Regarding the water damage in the kitchen and the gap in the door, I’ll forward…"
drag, startPoint x: 535, startPoint y: 397, endPoint x: 541, endPoint y: 397, distance: 6.2
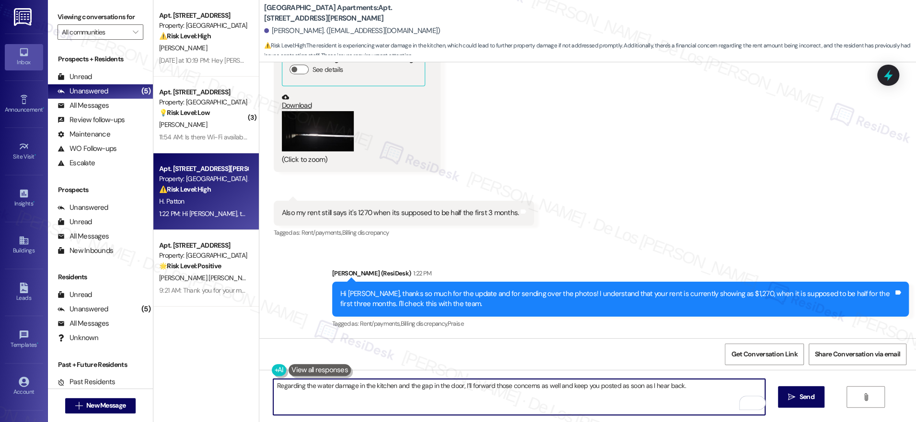
click at [536, 397] on textarea "Regarding the water damage in the kitchen and the gap in the door, I’ll forward…" at bounding box center [519, 397] width 492 height 36
type textarea "Regarding the water damage in the kitchen and the gap in the door, I’ll forward…"
click at [804, 393] on span "Send" at bounding box center [806, 397] width 15 height 10
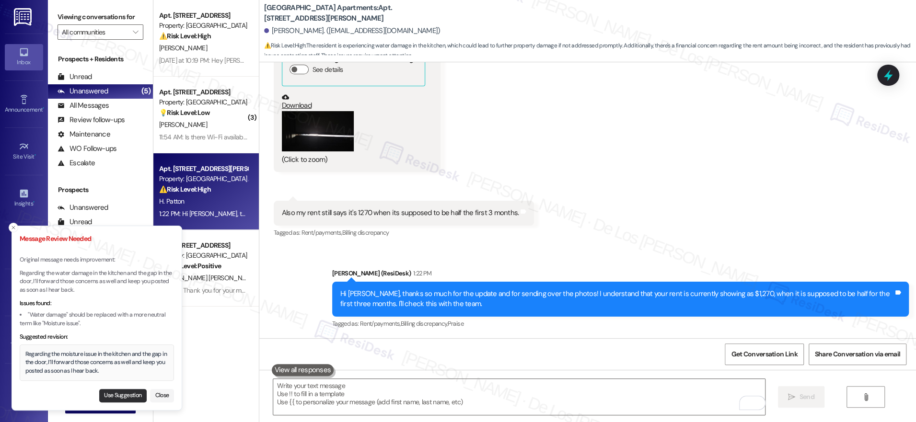
click at [124, 398] on button "Use Suggestion" at bounding box center [122, 395] width 47 height 13
type textarea "Regarding the moisture issue in the kitchen and the gap in the door, I’ll forwa…"
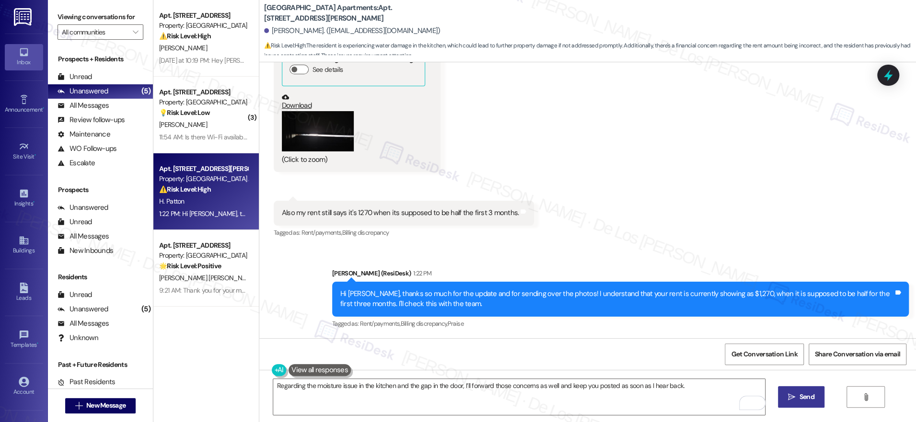
click at [791, 400] on icon "" at bounding box center [791, 397] width 7 height 8
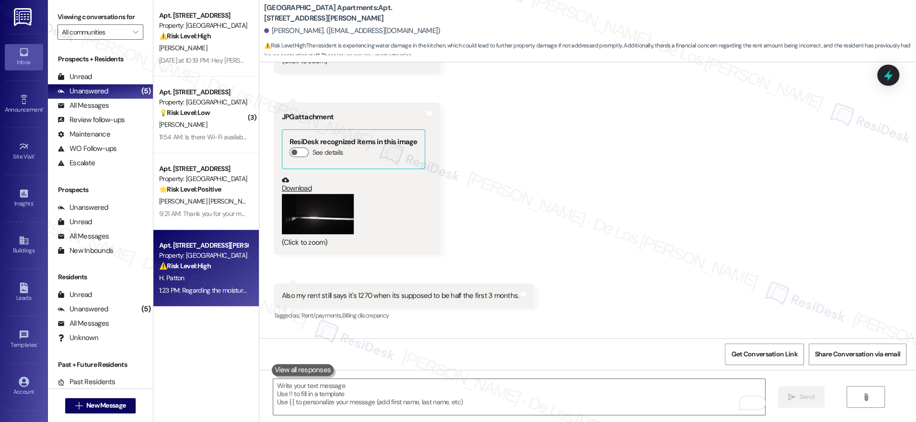
scroll to position [1514, 0]
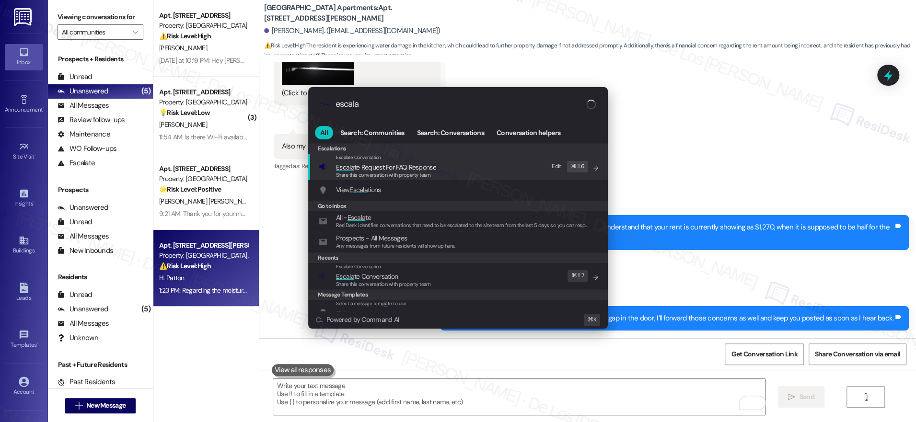
type input "escala"
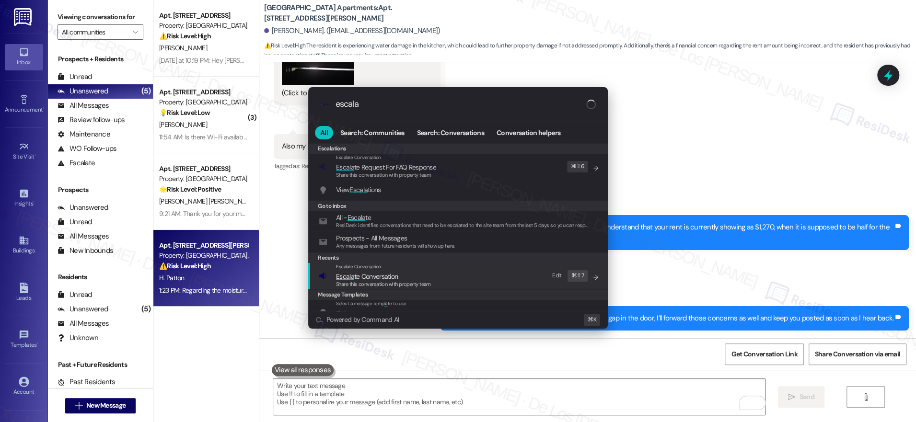
click at [479, 281] on div "Escalate Conversation Escala te Conversation Share this conversation with prope…" at bounding box center [459, 276] width 280 height 26
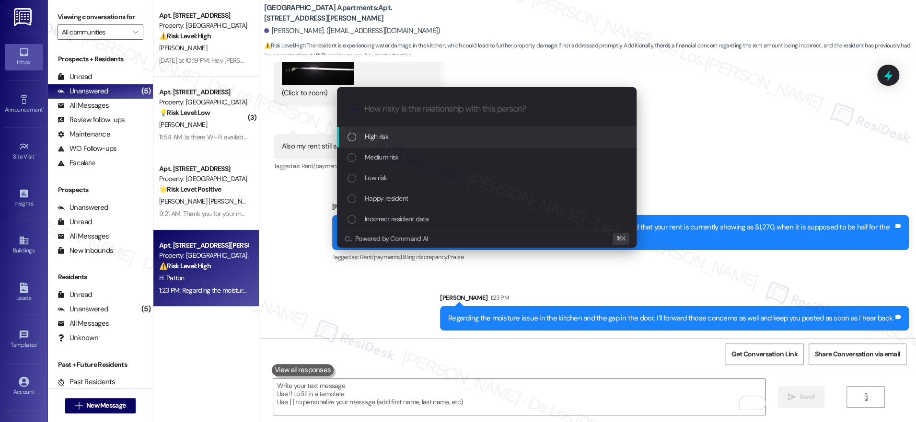
click at [429, 135] on div "High risk" at bounding box center [487, 136] width 280 height 11
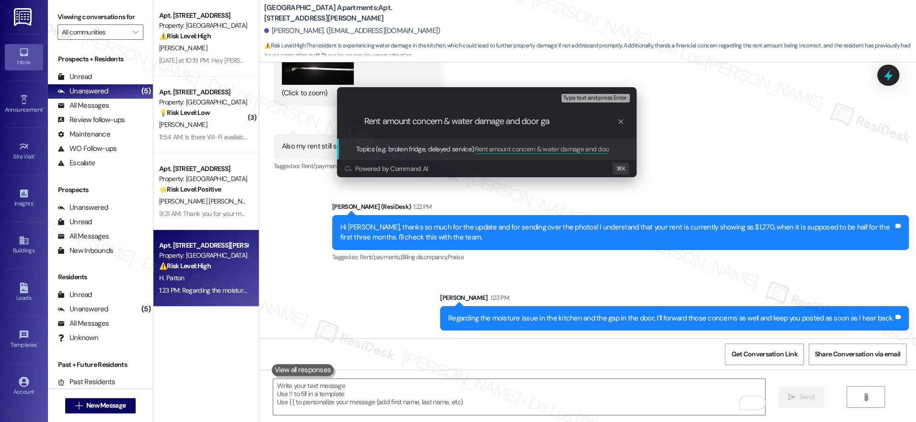
type input "Rent amount concern & water damage and door gap"
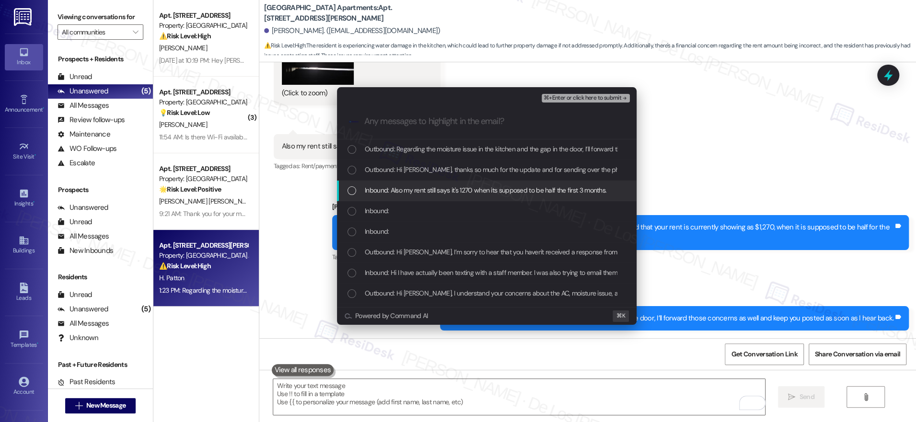
click at [450, 188] on span "Inbound: Also my rent still says it's 1270 when its supposed to be half the fir…" at bounding box center [485, 190] width 241 height 11
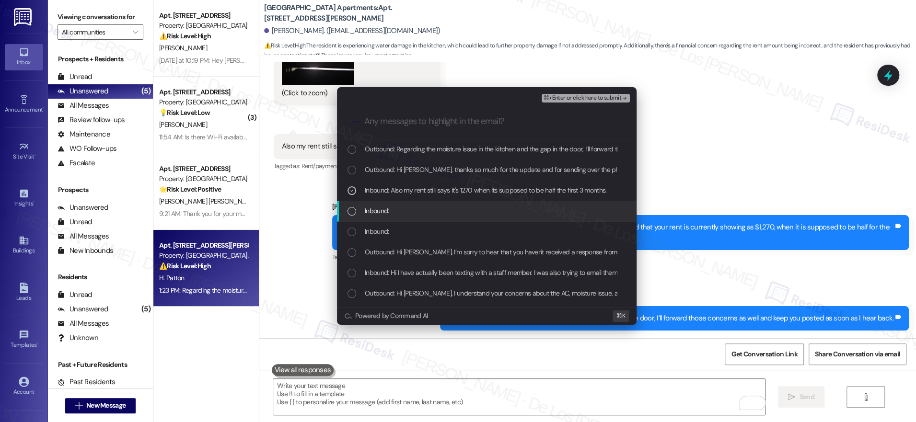
drag, startPoint x: 435, startPoint y: 209, endPoint x: 429, endPoint y: 220, distance: 12.2
click at [435, 210] on div "Inbound:" at bounding box center [487, 211] width 280 height 11
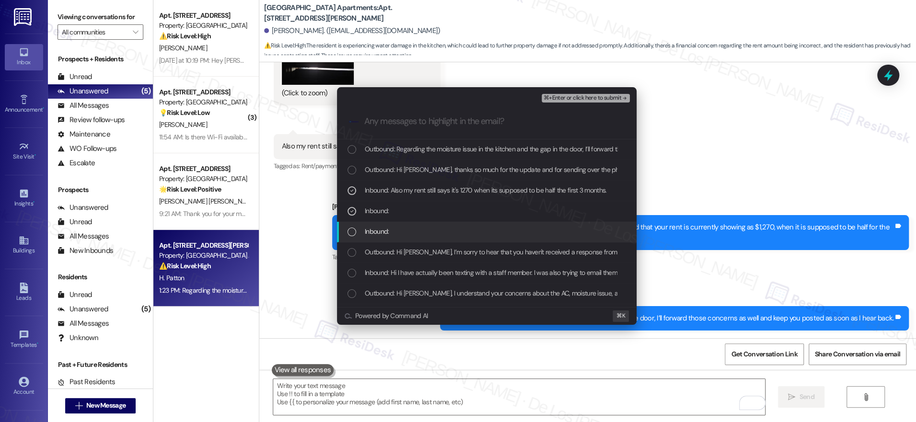
drag, startPoint x: 423, startPoint y: 229, endPoint x: 420, endPoint y: 245, distance: 16.6
click at [424, 229] on div "Inbound:" at bounding box center [487, 231] width 280 height 11
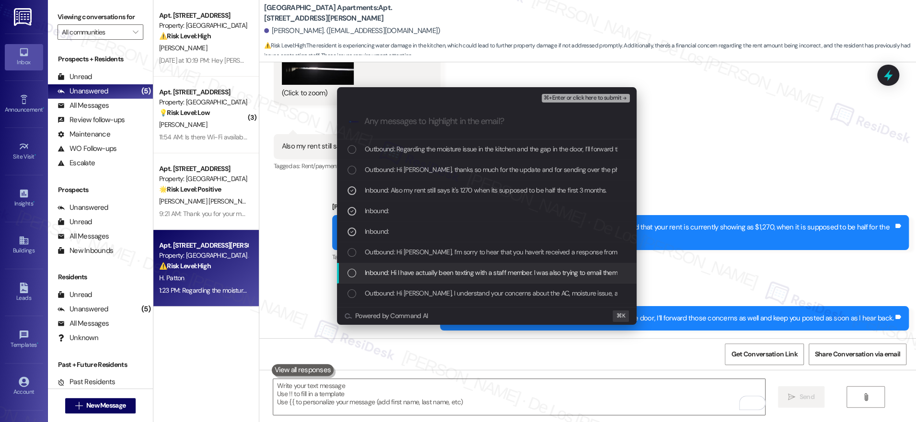
click at [417, 275] on span "Inbound: Hi I have actually been texting with a staff member. I was also trying…" at bounding box center [627, 272] width 524 height 11
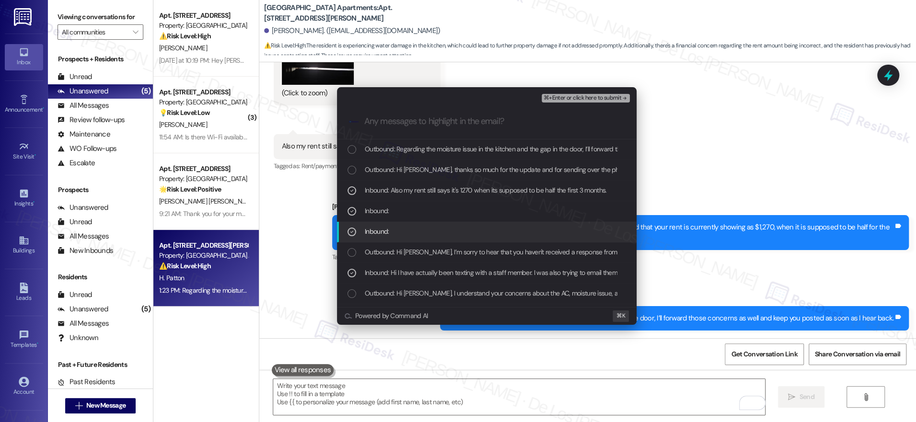
scroll to position [21, 0]
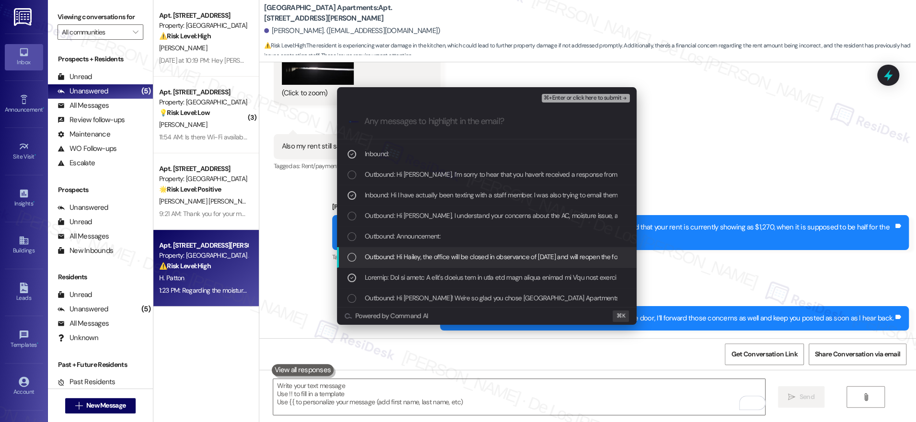
scroll to position [80, 0]
click at [578, 97] on span "⌘+Enter or click here to submit" at bounding box center [582, 98] width 78 height 7
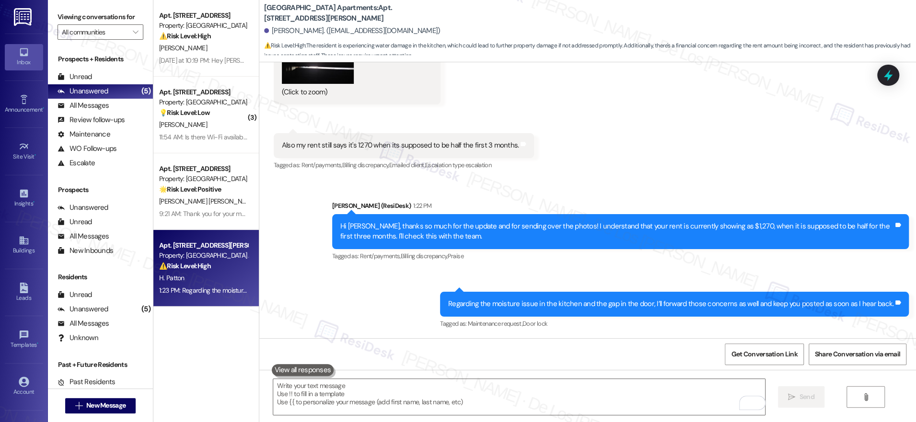
scroll to position [1515, 0]
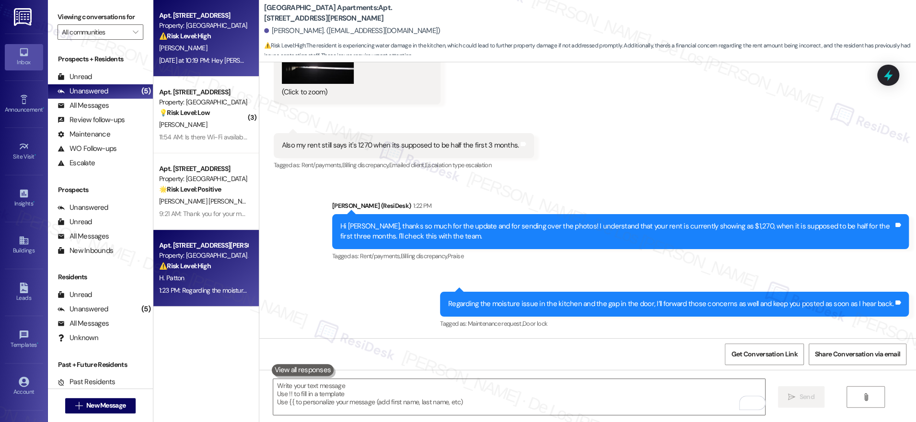
click at [194, 51] on div "[PERSON_NAME]" at bounding box center [203, 48] width 91 height 12
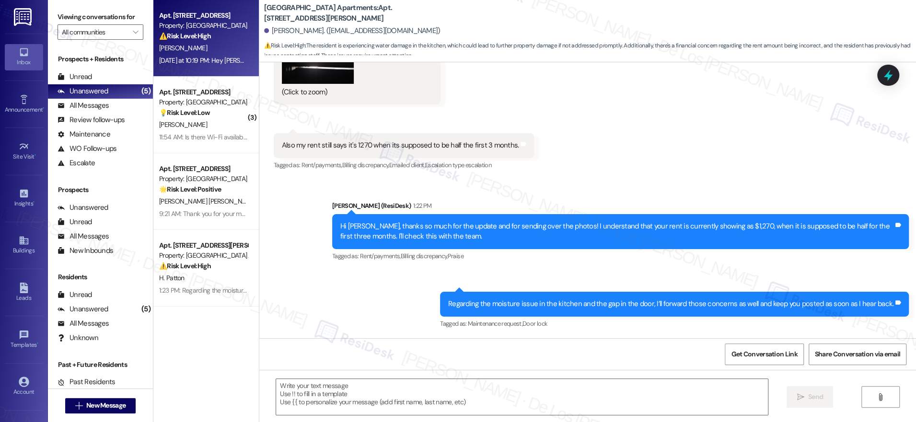
type textarea "Fetching suggested responses. Please feel free to read through the conversation…"
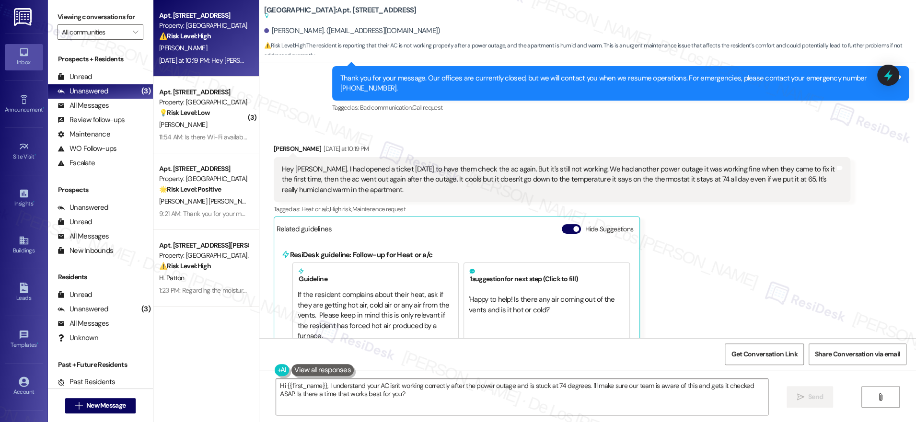
scroll to position [15479, 0]
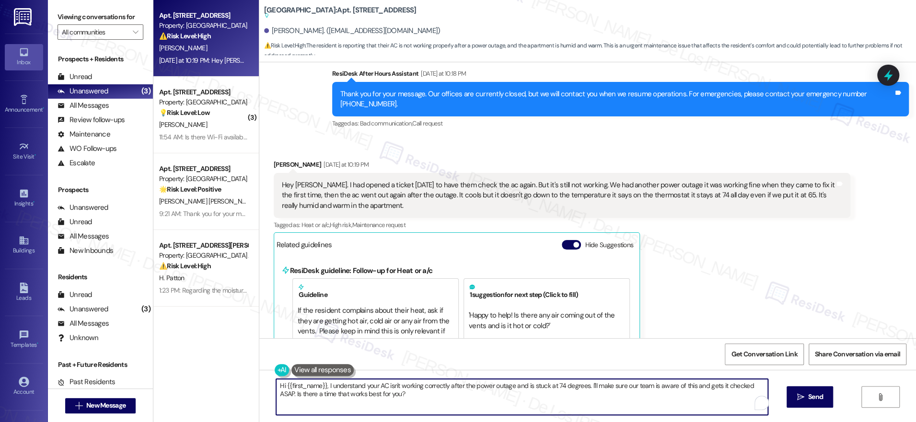
drag, startPoint x: 583, startPoint y: 387, endPoint x: 619, endPoint y: 402, distance: 38.4
click at [619, 402] on textarea "Hi {{first_name}}, I understand your AC isn't working correctly after the power…" at bounding box center [522, 397] width 492 height 36
drag, startPoint x: 623, startPoint y: 385, endPoint x: 581, endPoint y: 385, distance: 41.7
click at [581, 386] on textarea "Hi {{first_name}}, I understand your AC isn't working correctly after the power…" at bounding box center [519, 397] width 492 height 36
paste textarea "hasn’t been working properly since the power outage and seems to be stuck at 74…"
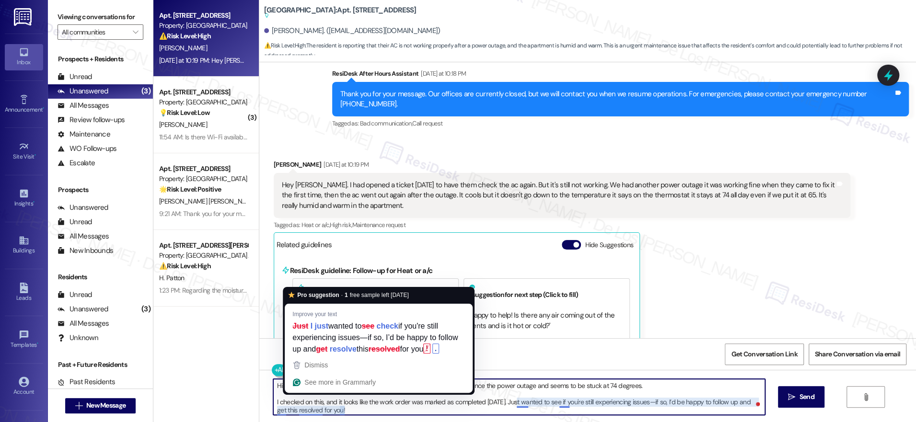
click at [575, 398] on textarea "Hi {{first_name}}, I understand your AC hasn’t been working properly since the …" at bounding box center [519, 397] width 492 height 36
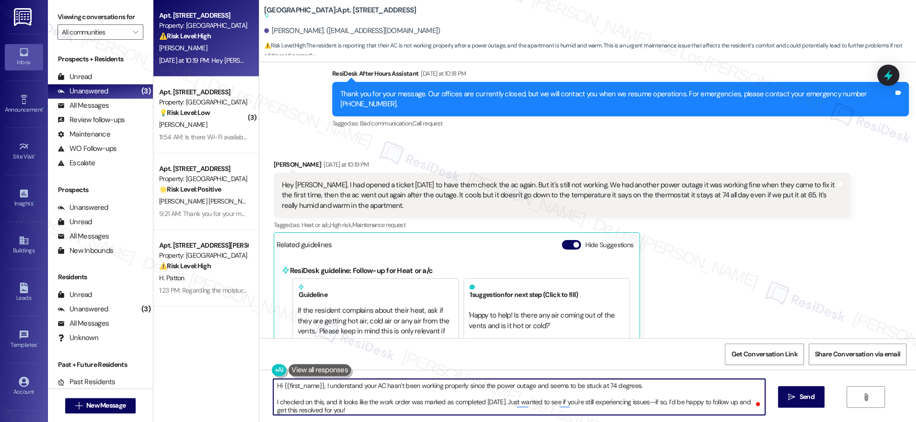
click at [273, 400] on textarea "Hi {{first_name}}, I understand your AC hasn’t been working properly since the …" at bounding box center [519, 397] width 492 height 36
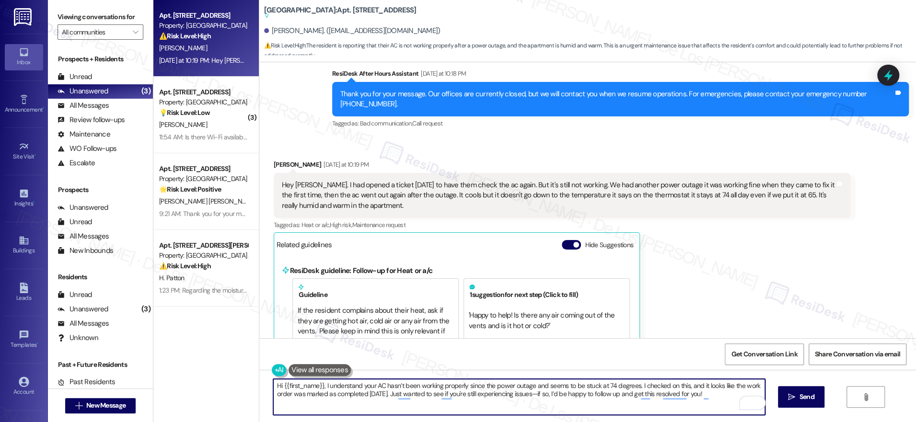
click at [469, 397] on textarea "Hi {{first_name}}, I understand your AC hasn’t been working properly since the …" at bounding box center [519, 397] width 492 height 36
drag, startPoint x: 535, startPoint y: 395, endPoint x: 560, endPoint y: 388, distance: 25.5
click at [536, 395] on textarea "Hi {{first_name}}, I understand your AC hasn’t been working properly since the …" at bounding box center [519, 397] width 492 height 36
click at [717, 396] on textarea "Hi {{first_name}}, I understand your AC hasn’t been working properly since the …" at bounding box center [519, 397] width 492 height 36
click at [616, 394] on textarea "Hi {{first_name}}, I understand your AC hasn’t been working properly since the …" at bounding box center [519, 397] width 492 height 36
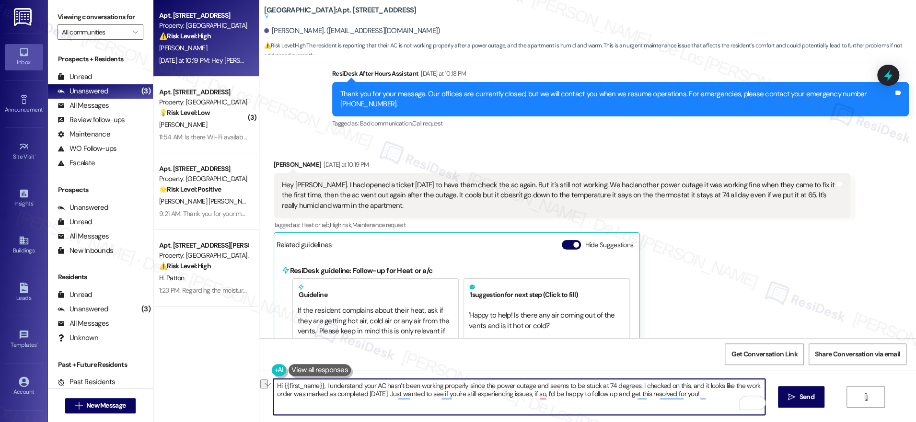
drag, startPoint x: 617, startPoint y: 395, endPoint x: 694, endPoint y: 398, distance: 76.7
click at [694, 398] on textarea "Hi {{first_name}}, I understand your AC hasn’t been working properly since the …" at bounding box center [519, 397] width 492 height 36
type textarea "Hi {{first_name}}, I understand your AC hasn’t been working properly since the …"
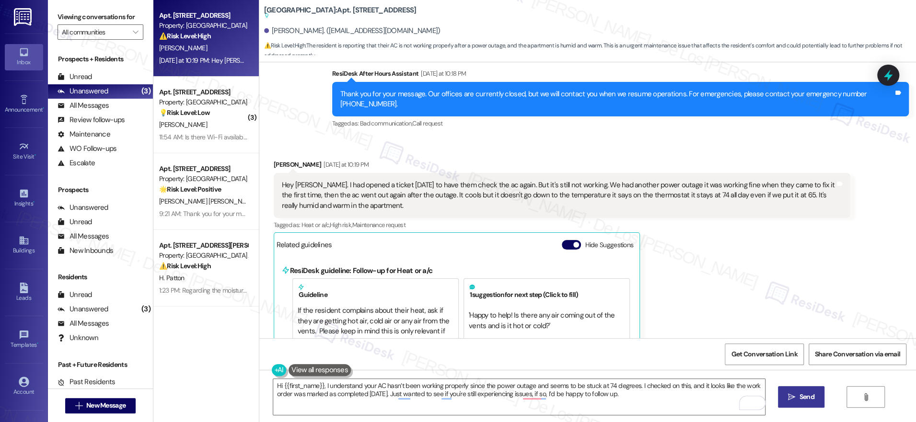
click at [797, 397] on span "Send" at bounding box center [806, 397] width 19 height 10
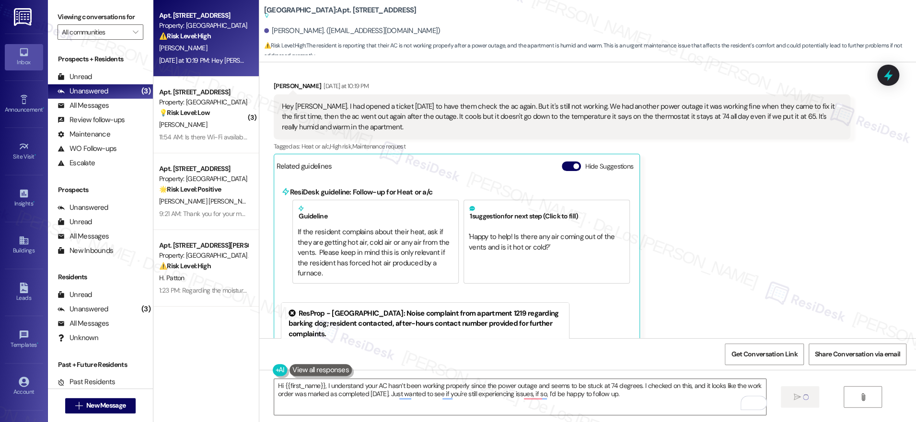
scroll to position [15678, 0]
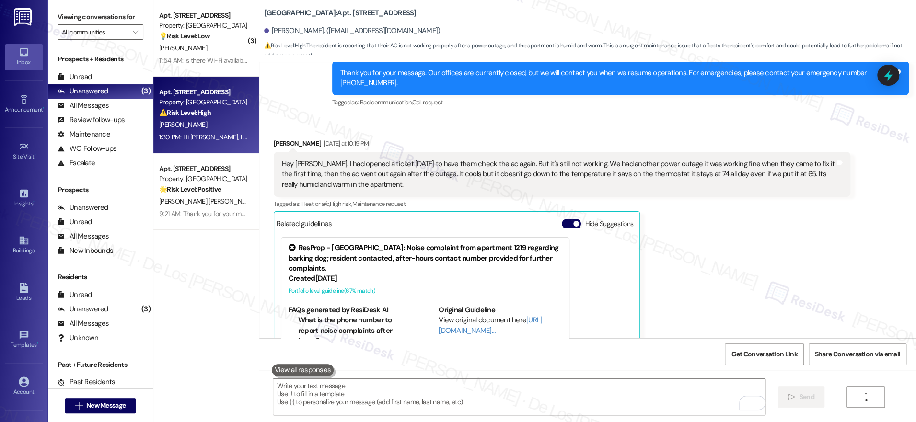
click at [573, 221] on span "button" at bounding box center [576, 224] width 6 height 6
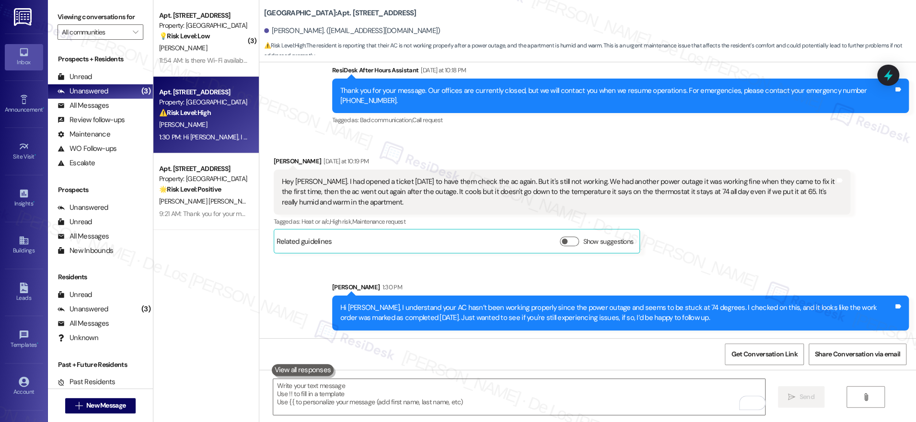
scroll to position [15474, 0]
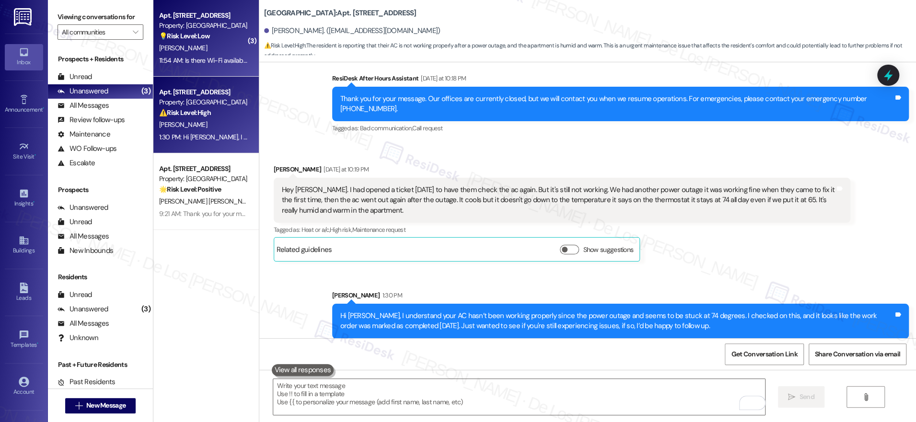
click at [196, 56] on div "11:54 AM: Is there Wi-Fi available 11:54 AM: Is there Wi-Fi available" at bounding box center [203, 60] width 89 height 9
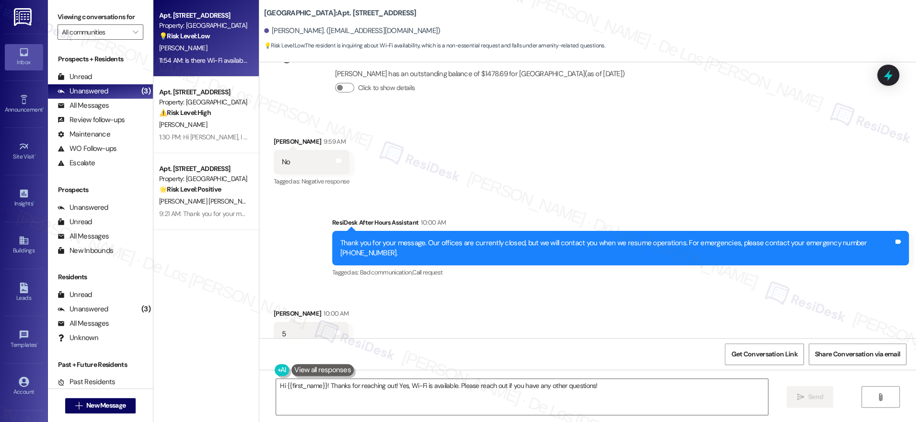
scroll to position [676, 0]
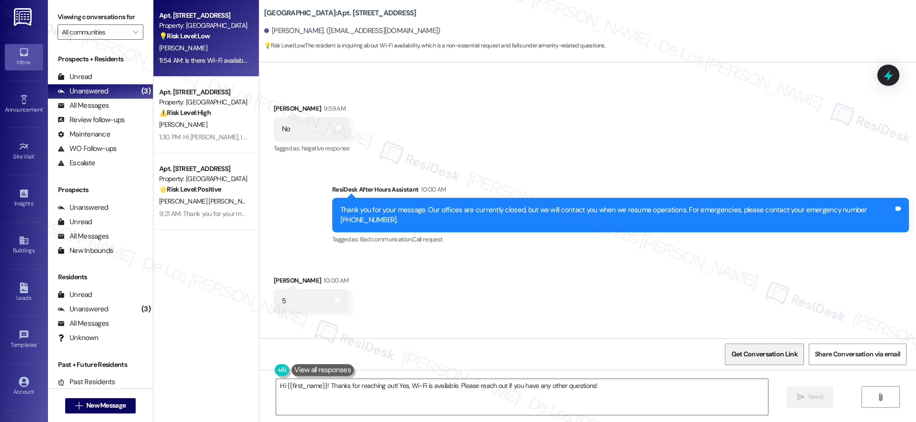
click at [753, 359] on span "Get Conversation Link" at bounding box center [764, 354] width 70 height 21
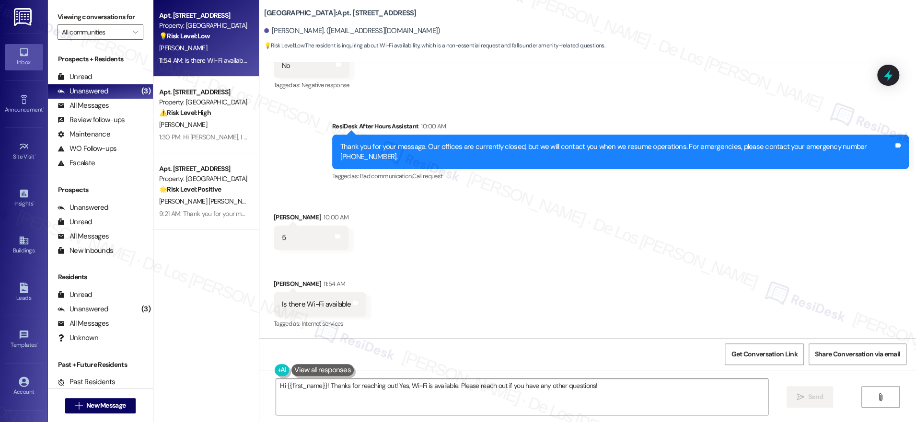
scroll to position [739, 0]
click at [747, 357] on span "Get Conversation Link" at bounding box center [764, 354] width 66 height 10
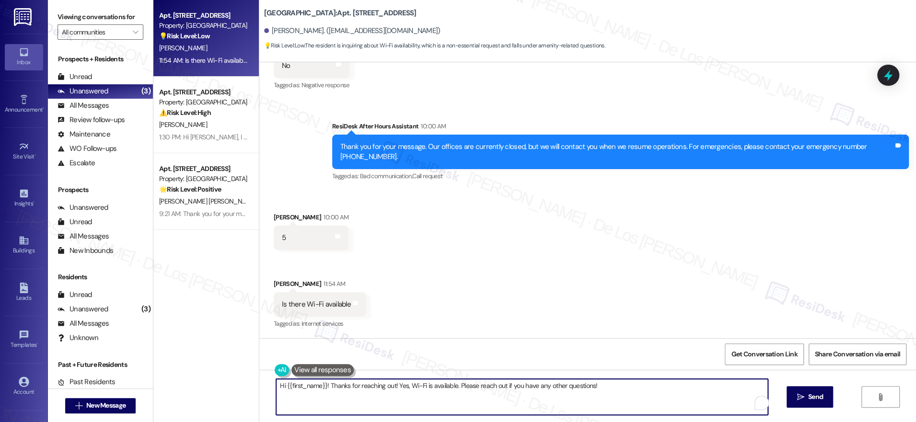
drag, startPoint x: 390, startPoint y: 388, endPoint x: 626, endPoint y: 410, distance: 236.7
click at [626, 410] on textarea "Hi {{first_name}}! Thanks for reaching out! Yes, Wi-Fi is available. Please rea…" at bounding box center [522, 397] width 492 height 36
paste textarea "no, we are not providing internet services at the moment."
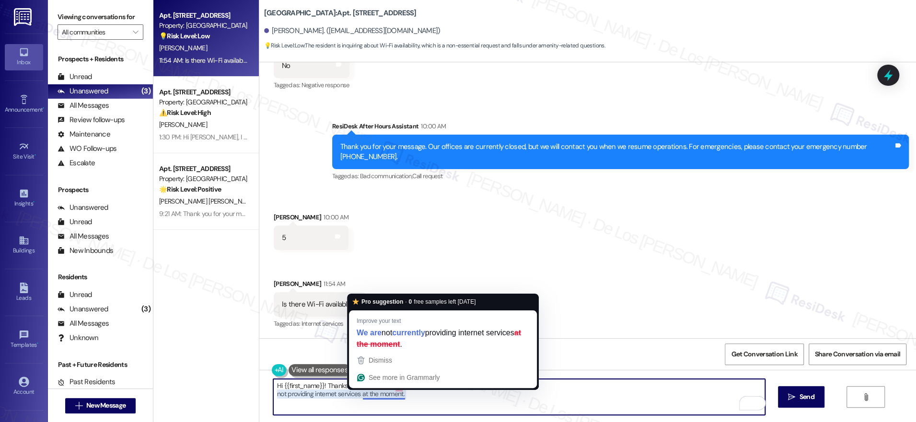
click at [387, 394] on textarea "Hi {{first_name}}! Thanks for reaching out! no, we are not providing internet s…" at bounding box center [519, 397] width 492 height 36
click at [450, 398] on textarea "Hi {{first_name}}! Thanks for reaching out! no, we are not providing internet s…" at bounding box center [519, 397] width 492 height 36
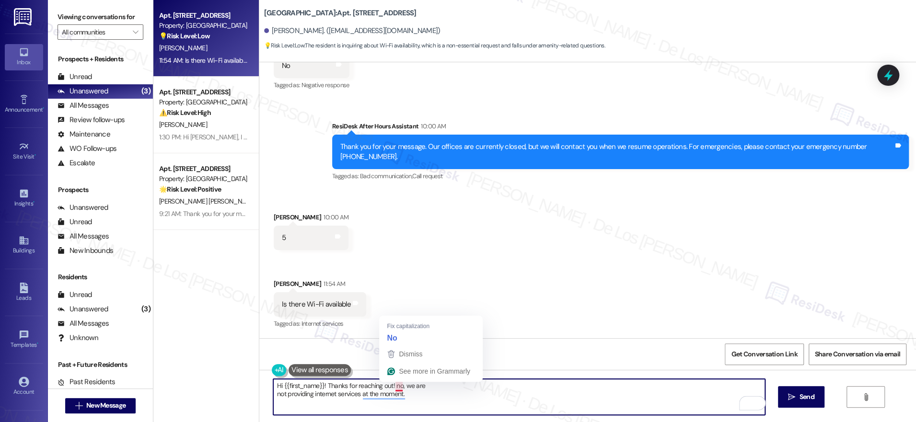
click at [388, 388] on textarea "Hi {{first_name}}! Thanks for reaching out! no, we are not providing internet s…" at bounding box center [519, 397] width 492 height 36
click at [273, 395] on textarea "Hi {{first_name}}! Thanks for reaching out! Unfortunately no, we are not provid…" at bounding box center [519, 397] width 492 height 36
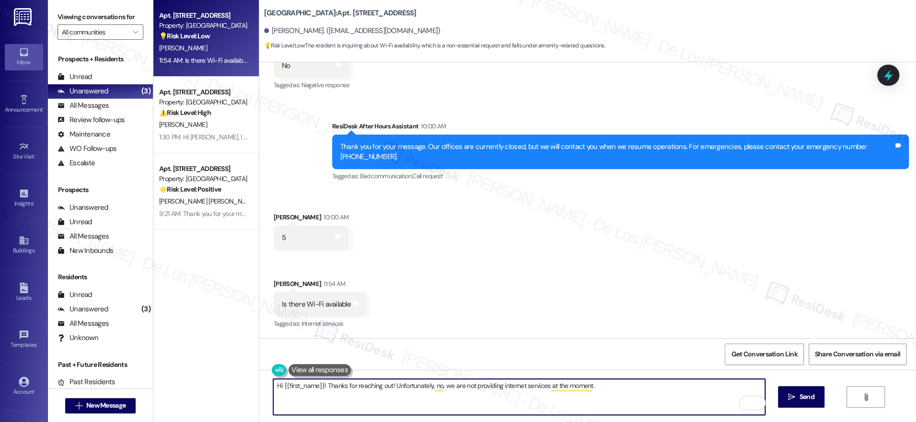
click at [608, 387] on textarea "Hi {{first_name}}! Thanks for reaching out! Unfortunately, no, we are not provi…" at bounding box center [519, 397] width 492 height 36
type textarea "Hi {{first_name}}! Thanks for reaching out! Unfortunately, no, we are not provi…"
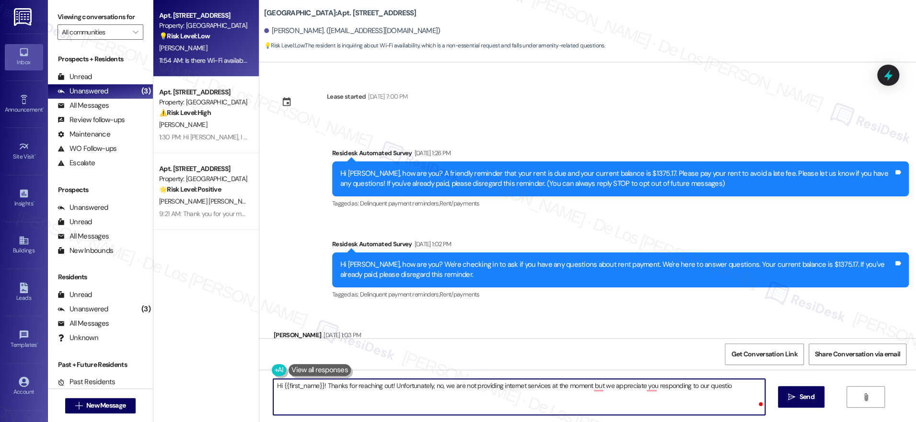
scroll to position [739, 0]
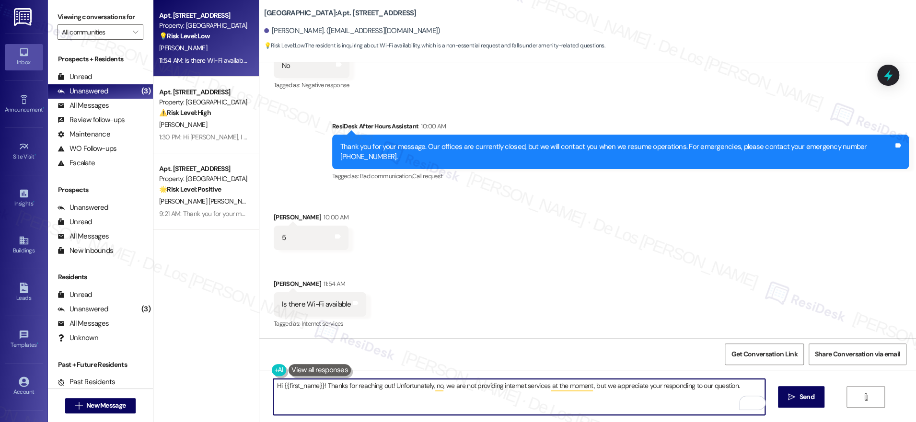
type textarea "Hi {{first_name}}! Thanks for reaching out! Unfortunately, no, we are not provi…"
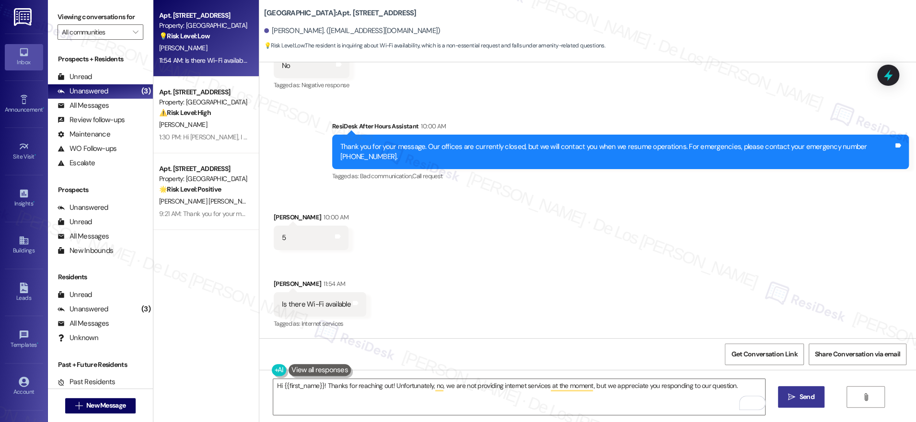
click at [811, 397] on span "Send" at bounding box center [806, 397] width 15 height 10
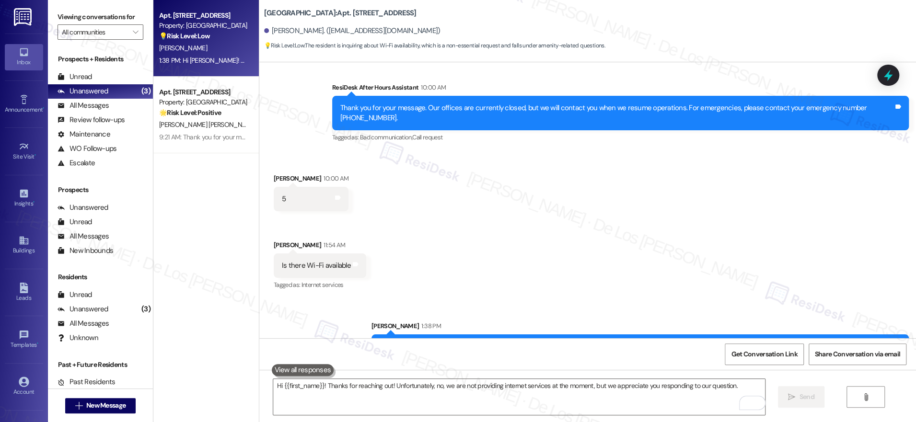
scroll to position [806, 0]
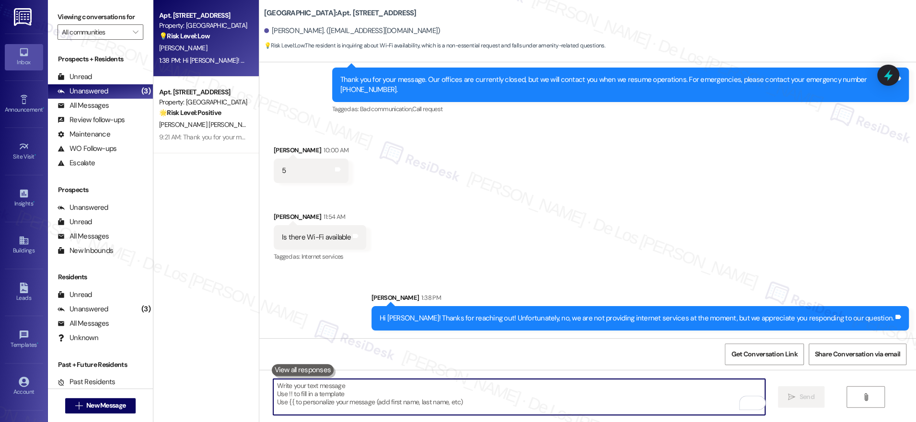
click at [486, 400] on textarea "To enrich screen reader interactions, please activate Accessibility in Grammarl…" at bounding box center [519, 397] width 492 height 36
paste textarea "Thanks {{first_name}}! What types of devices do you connect? Phones, computers,…"
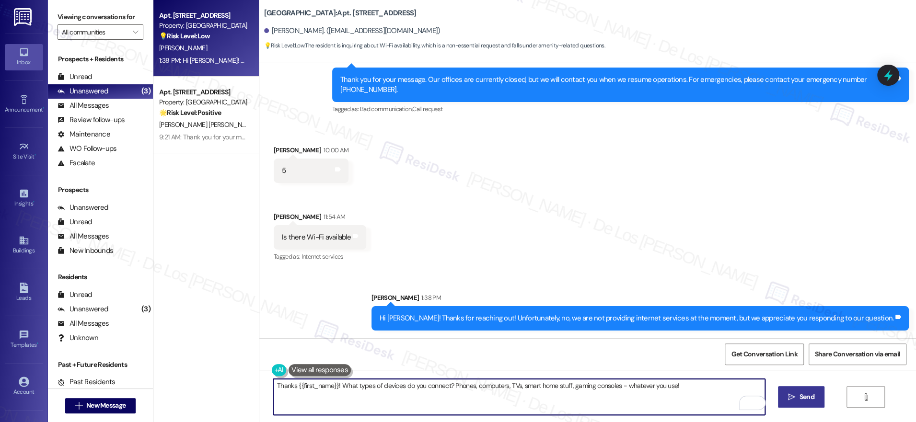
click at [332, 388] on textarea "Thanks {{first_name}}! What types of devices do you connect? Phones, computers,…" at bounding box center [519, 397] width 492 height 36
drag, startPoint x: 334, startPoint y: 387, endPoint x: 286, endPoint y: 385, distance: 47.5
click at [286, 385] on textarea "Thanks {{first_name}}! What types of devices do you connect? Phones, computers,…" at bounding box center [519, 397] width 492 height 36
type textarea "Thanks! What types of devices do you connect? Phones, computers, TVs, smart hom…"
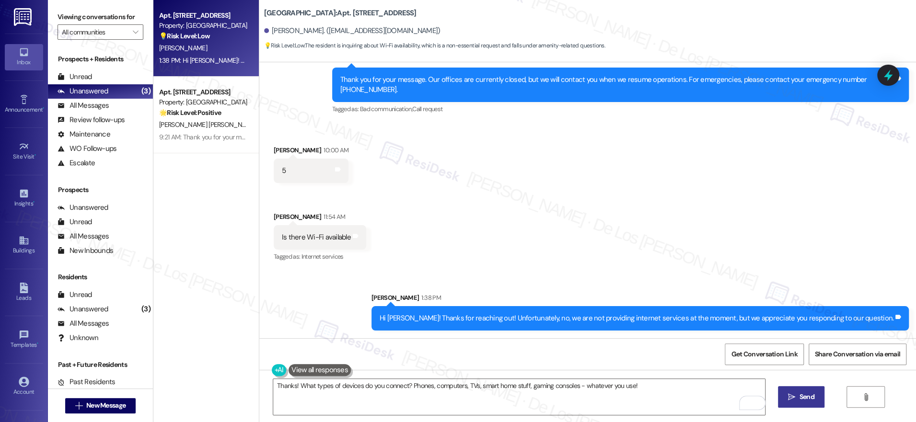
click at [797, 395] on span "Send" at bounding box center [806, 397] width 19 height 10
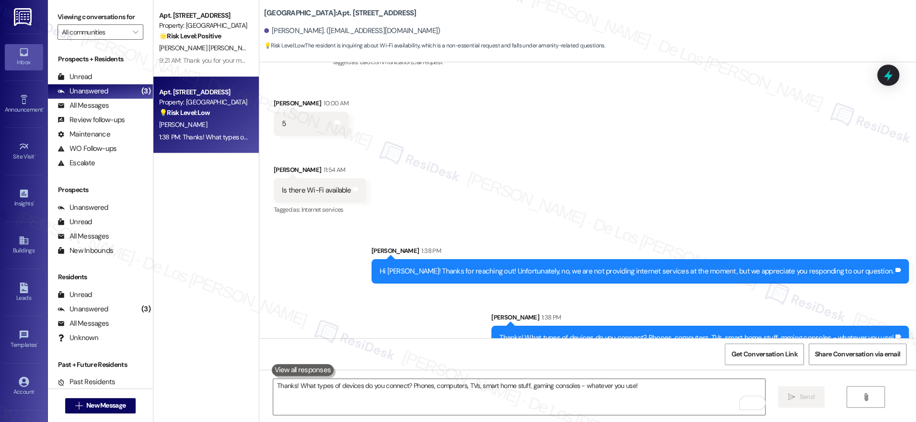
scroll to position [872, 0]
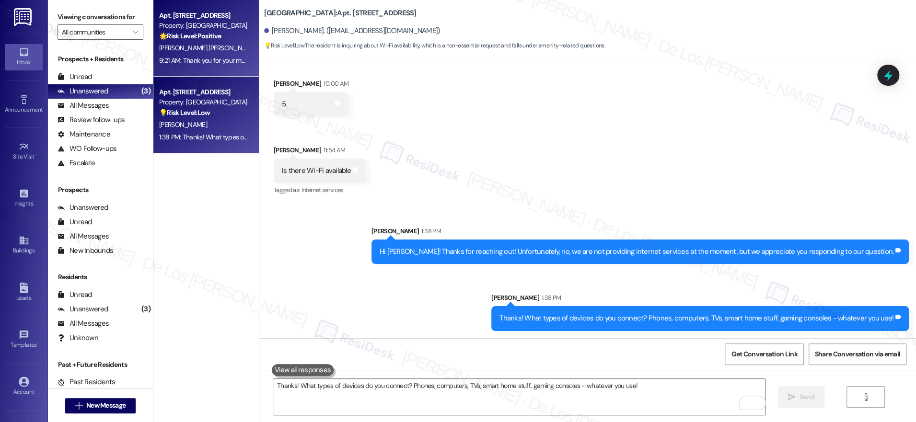
click at [206, 59] on div "9:21 AM: Thank you for your message. Our offices are currently closed, but we w…" at bounding box center [439, 60] width 560 height 9
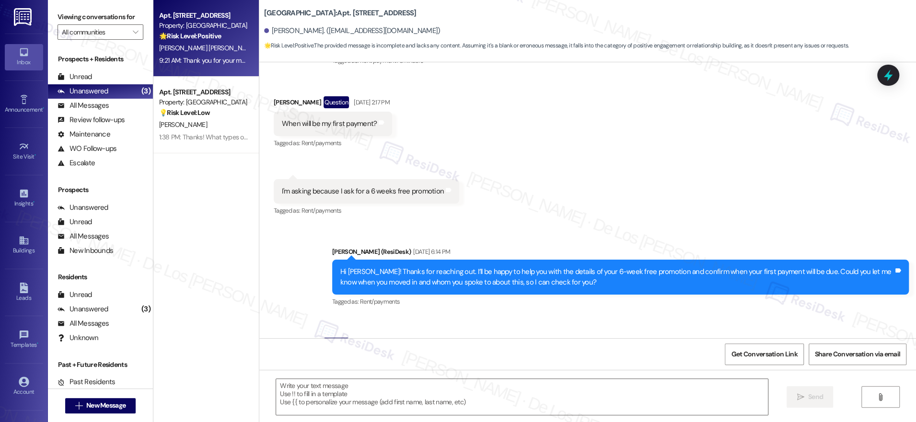
type textarea "Fetching suggested responses. Please feel free to read through the conversation…"
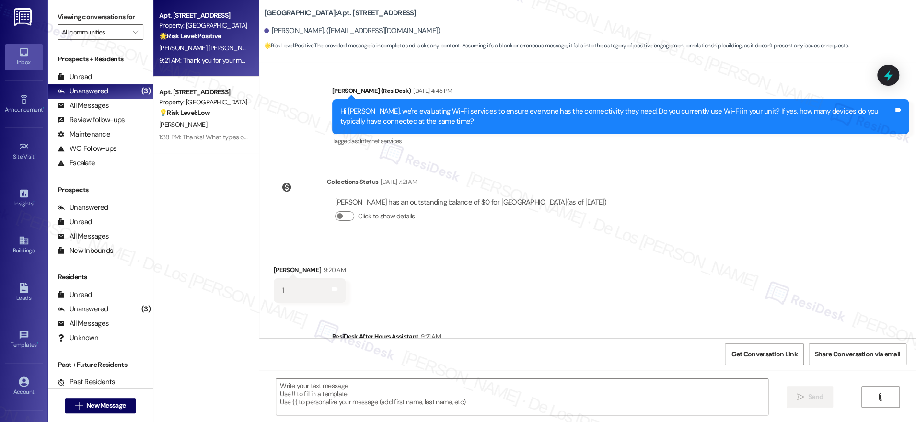
scroll to position [2082, 0]
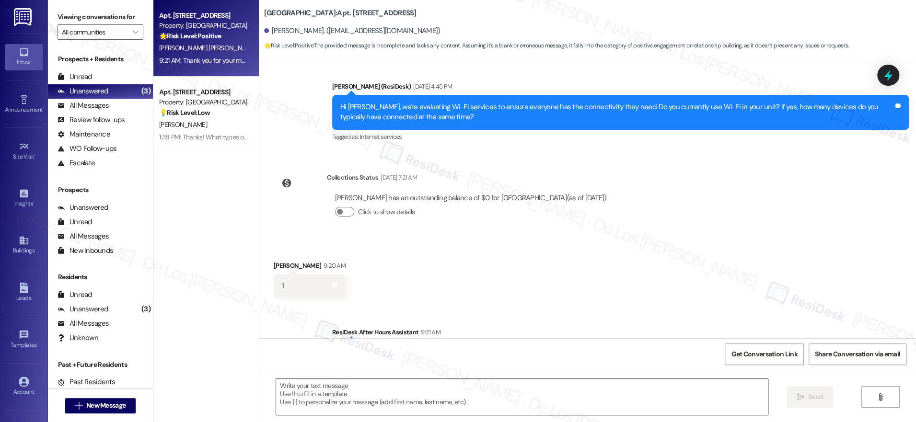
click at [409, 395] on textarea at bounding box center [522, 397] width 492 height 36
paste textarea "Thanks {{first_name}}! What types of devices do you connect? Phones, computers,…"
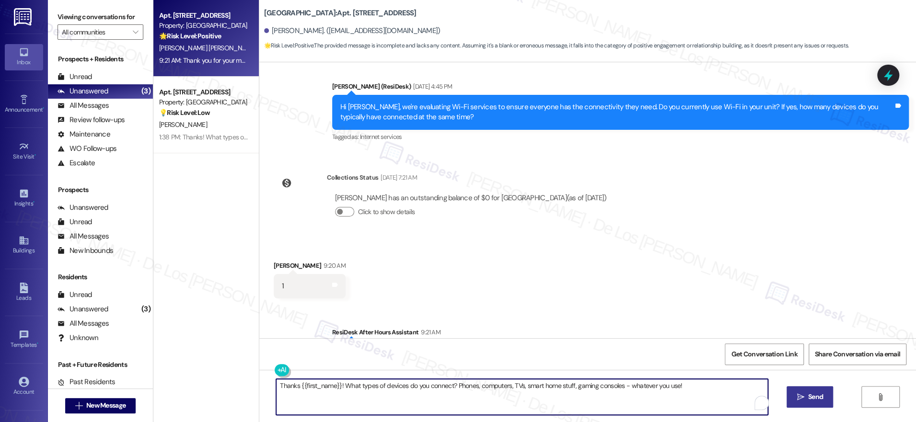
type textarea "Thanks {{first_name}}! What types of devices do you connect? Phones, computers,…"
click at [808, 392] on span "Send" at bounding box center [815, 397] width 15 height 10
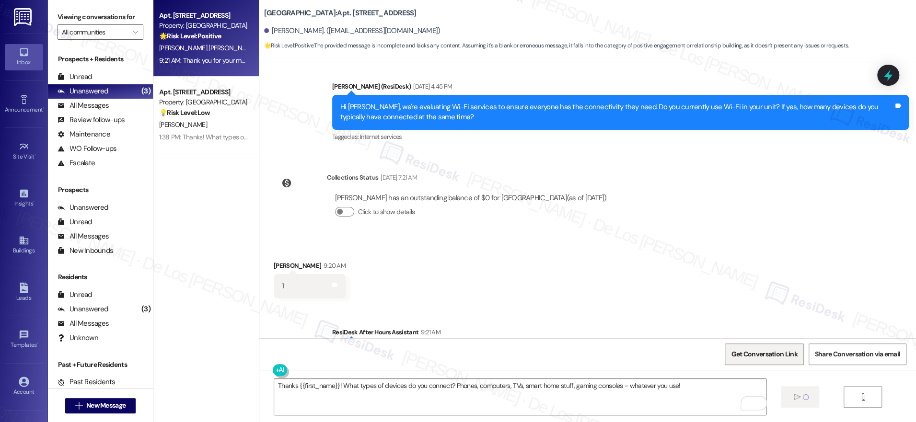
click at [779, 356] on span "Get Conversation Link" at bounding box center [764, 354] width 66 height 10
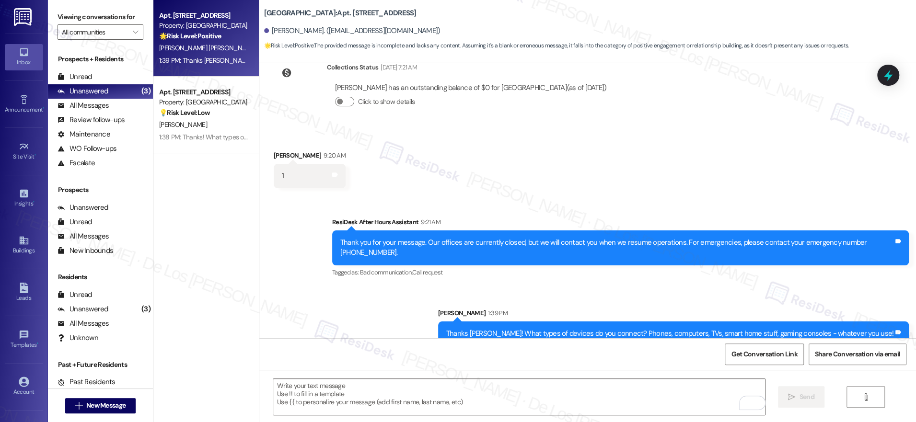
scroll to position [2207, 0]
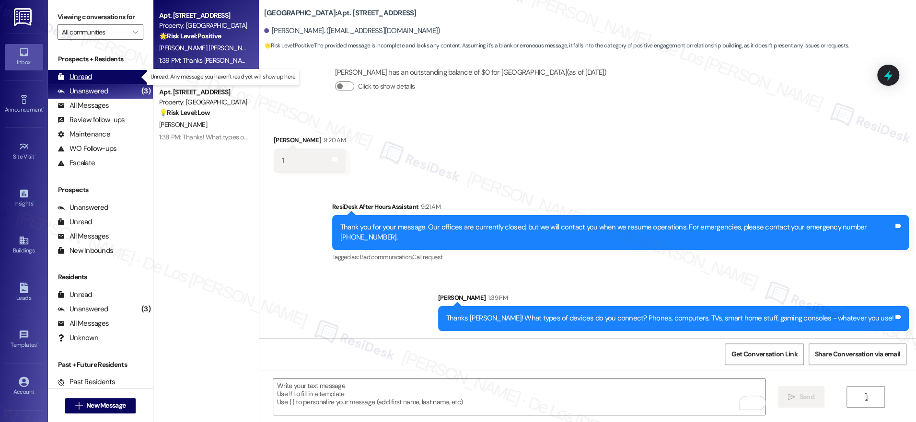
click at [124, 75] on div "Unread (0)" at bounding box center [100, 77] width 105 height 14
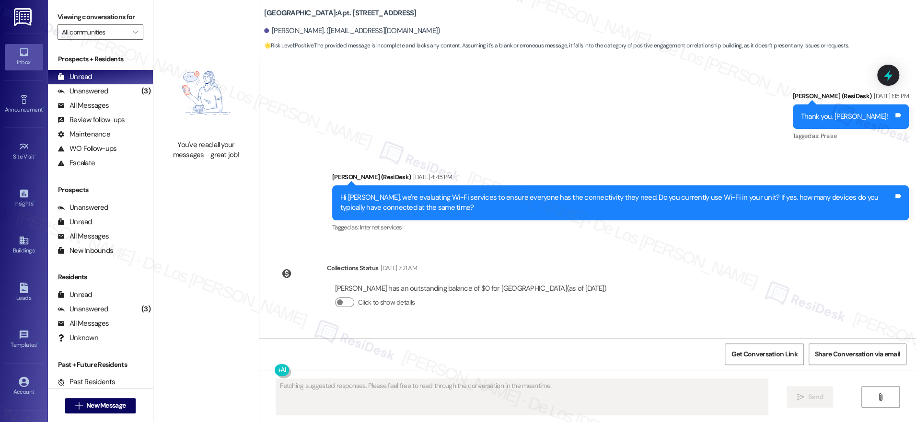
scroll to position [2049, 0]
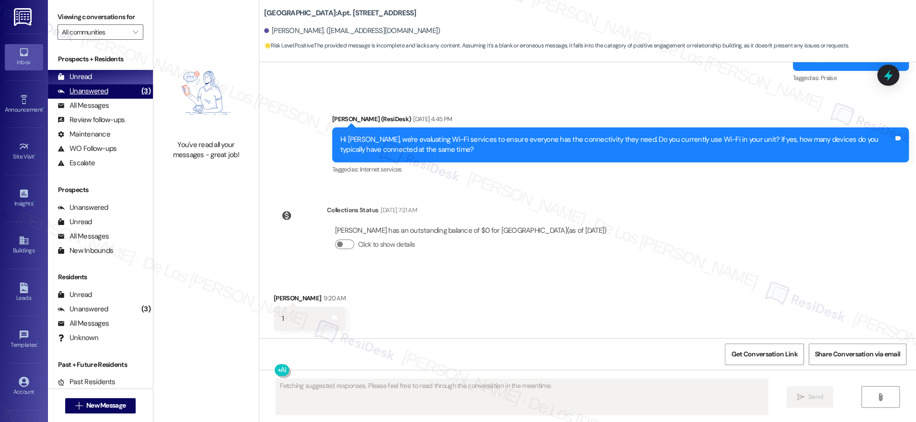
click at [139, 90] on div "(3)" at bounding box center [146, 91] width 14 height 15
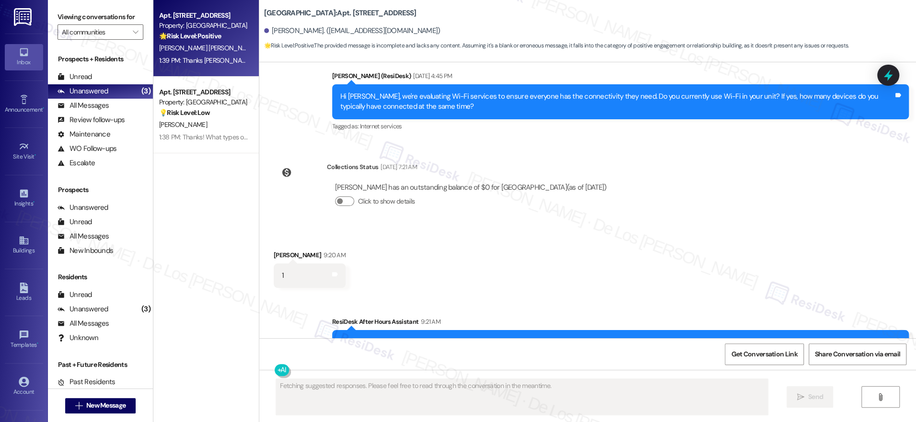
scroll to position [2221, 0]
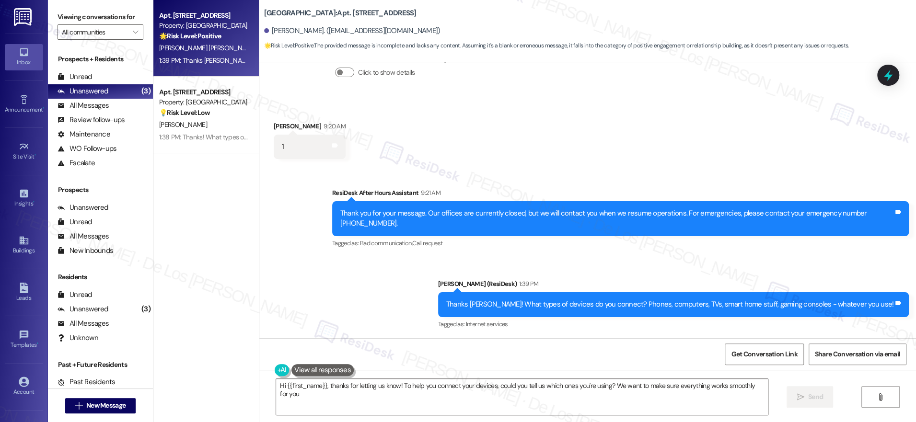
type textarea "Hi {{first_name}}, thanks for letting us know! To help you connect your devices…"
click at [889, 76] on icon at bounding box center [887, 75] width 11 height 15
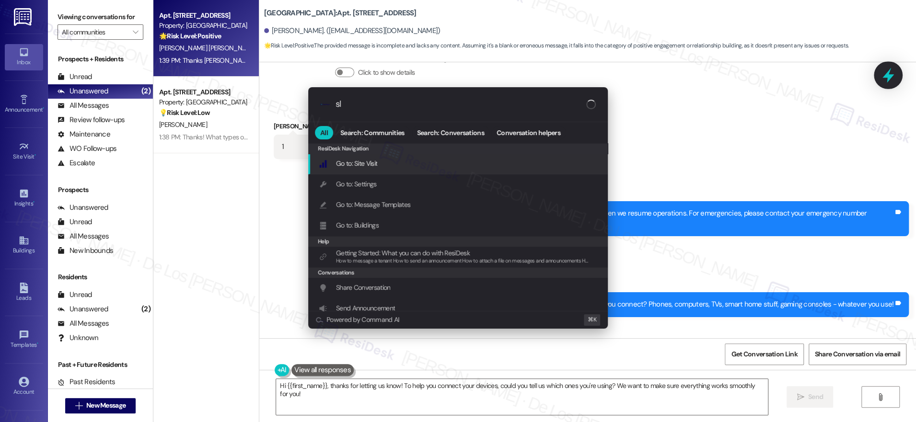
type input "sla"
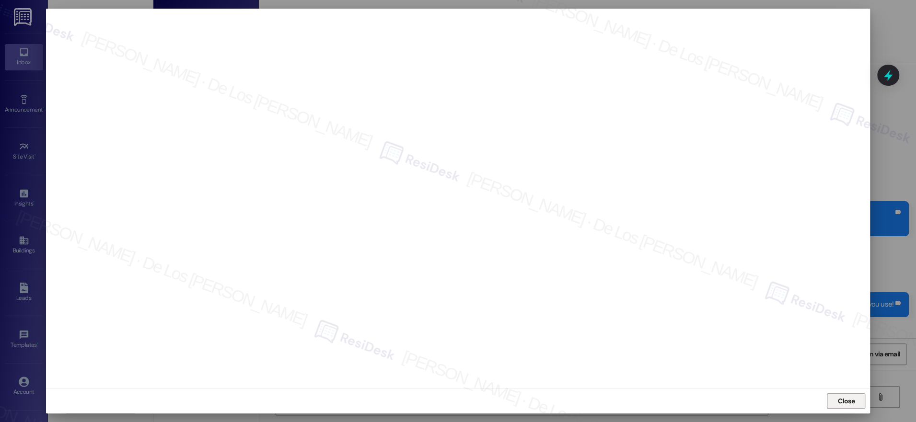
click at [856, 403] on button "Close" at bounding box center [845, 400] width 38 height 15
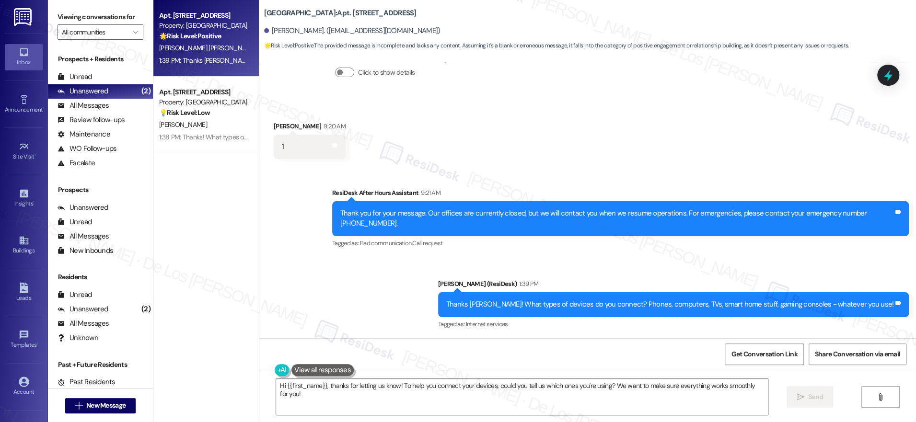
drag, startPoint x: 886, startPoint y: 80, endPoint x: 828, endPoint y: 146, distance: 87.6
click at [886, 80] on icon at bounding box center [888, 75] width 12 height 12
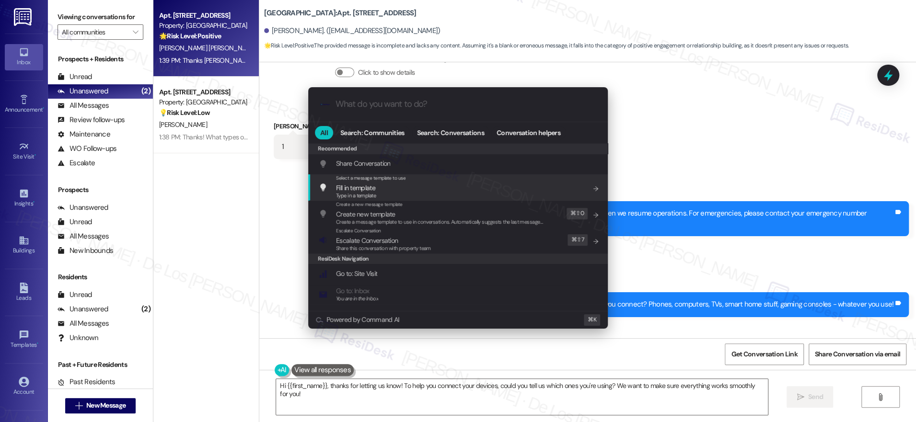
click at [645, 175] on div ".cls-1{fill:#0a055f;}.cls-2{fill:#0cc4c4;} resideskLogoBlueOrange All Search: C…" at bounding box center [458, 211] width 916 height 422
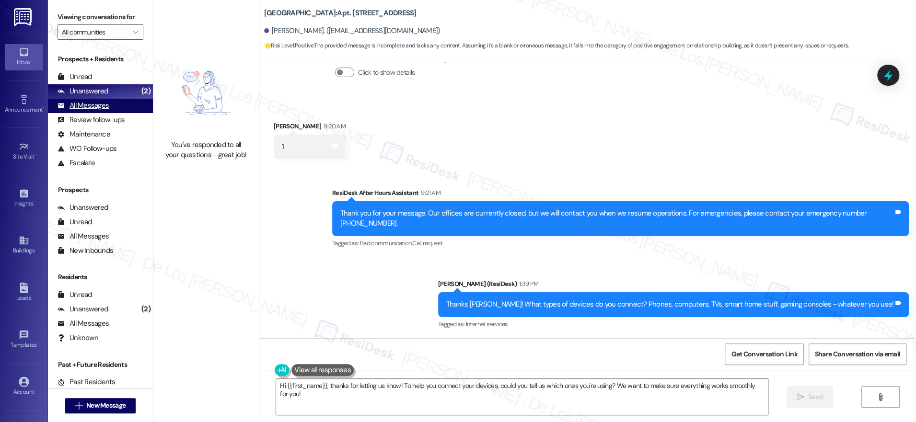
click at [122, 103] on div "All Messages (undefined)" at bounding box center [100, 106] width 105 height 14
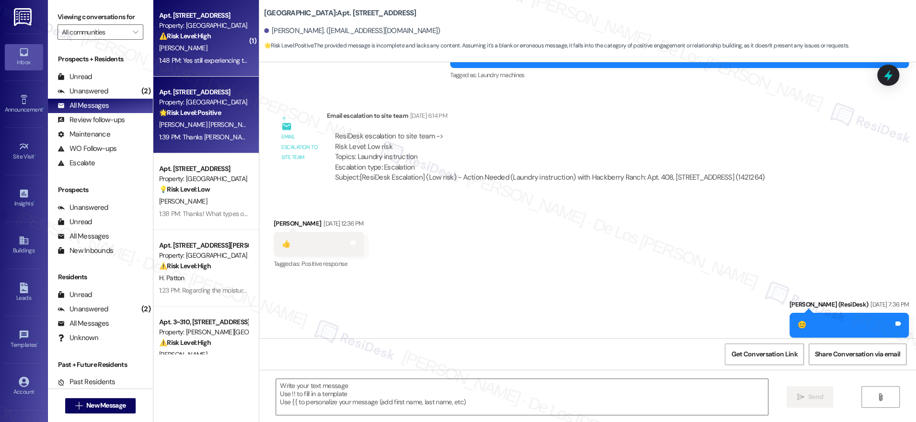
type textarea "Fetching suggested responses. Please feel free to read through the conversation…"
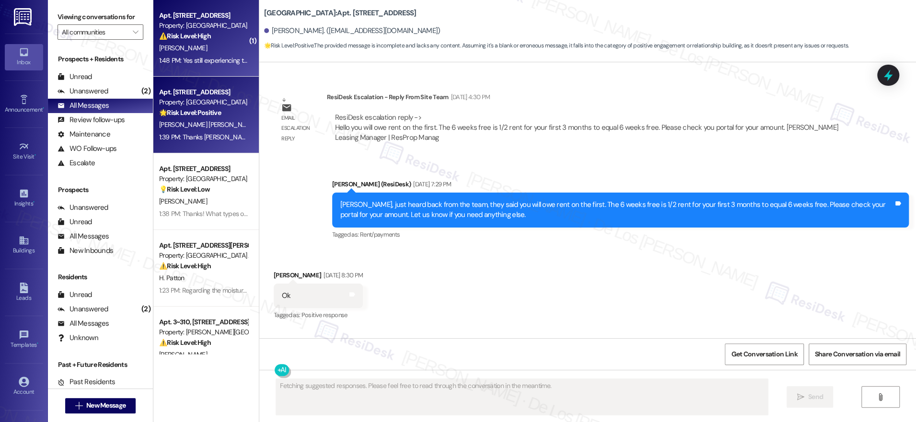
click at [196, 65] on div "1:48 PM: Yes still experiencing the issues sadly. 1:48 PM: Yes still experienci…" at bounding box center [203, 61] width 91 height 12
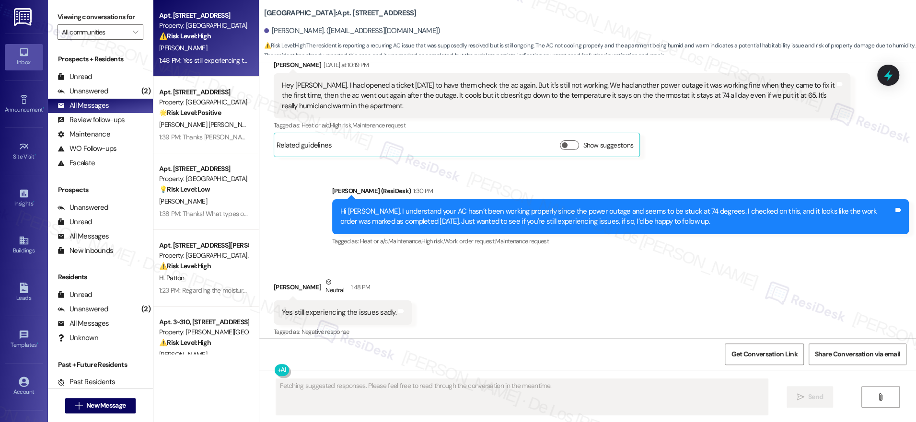
scroll to position [15579, 0]
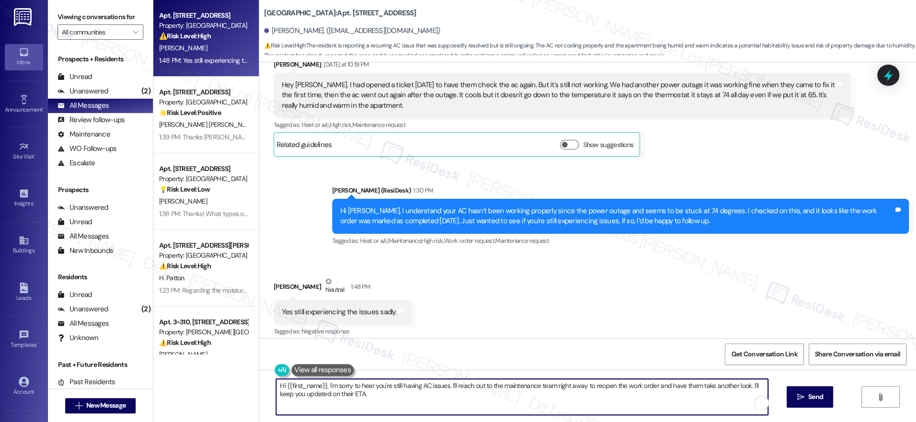
drag, startPoint x: 320, startPoint y: 383, endPoint x: 235, endPoint y: 369, distance: 85.5
click at [235, 369] on div "Apt. 2103, 201 Hackberry St Property: Hackberry Ranch ⚠️ Risk Level: High The r…" at bounding box center [534, 211] width 762 height 422
drag, startPoint x: 391, startPoint y: 383, endPoint x: 427, endPoint y: 402, distance: 40.3
click at [427, 402] on textarea "I'm sorry to hear you're still having AC issues. I'll reach out to the maintena…" at bounding box center [519, 397] width 492 height 36
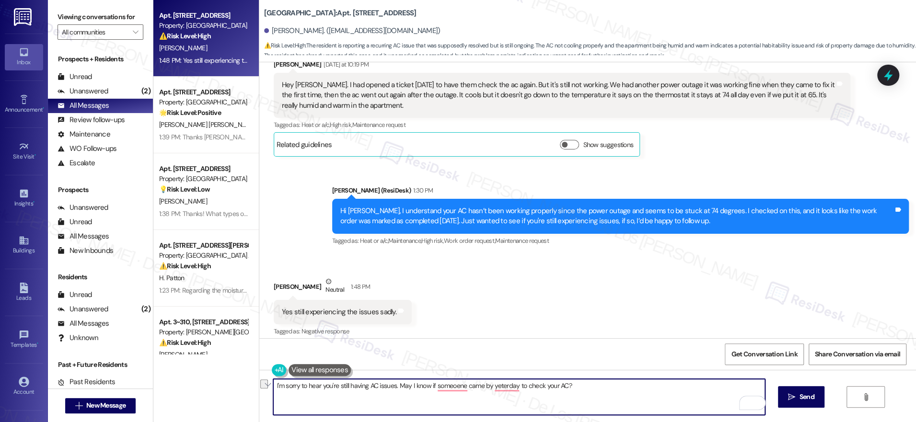
paste textarea "’m sorry to hear you’re still having issues with the AC. Just to clarify—did so…"
drag, startPoint x: 472, startPoint y: 386, endPoint x: 413, endPoint y: 385, distance: 58.5
click at [409, 385] on textarea "I’m sorry to hear you’re still having issues with the AC. Just to clarify—did s…" at bounding box center [519, 397] width 492 height 36
drag, startPoint x: 590, startPoint y: 385, endPoint x: 604, endPoint y: 407, distance: 26.3
click at [604, 407] on textarea "I’m sorry to hear you’re still having issues with the AC. May I know if someone…" at bounding box center [519, 397] width 492 height 36
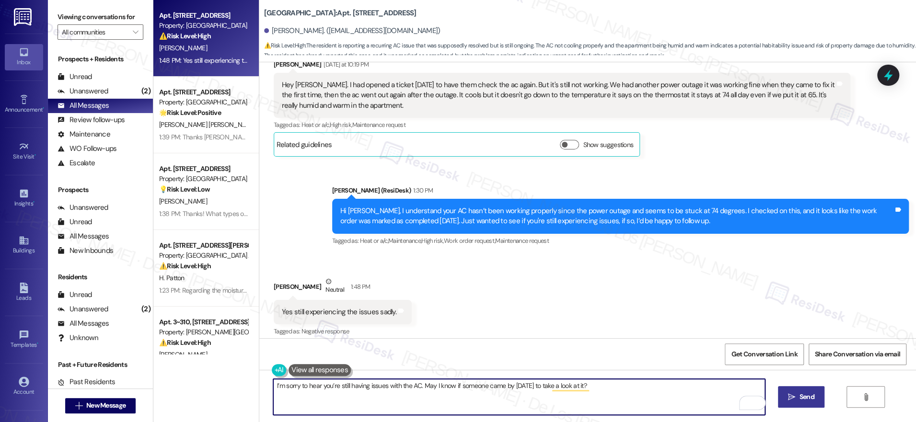
type textarea "I’m sorry to hear you’re still having issues with the AC. May I know if someone…"
click at [816, 397] on button " Send" at bounding box center [801, 397] width 46 height 22
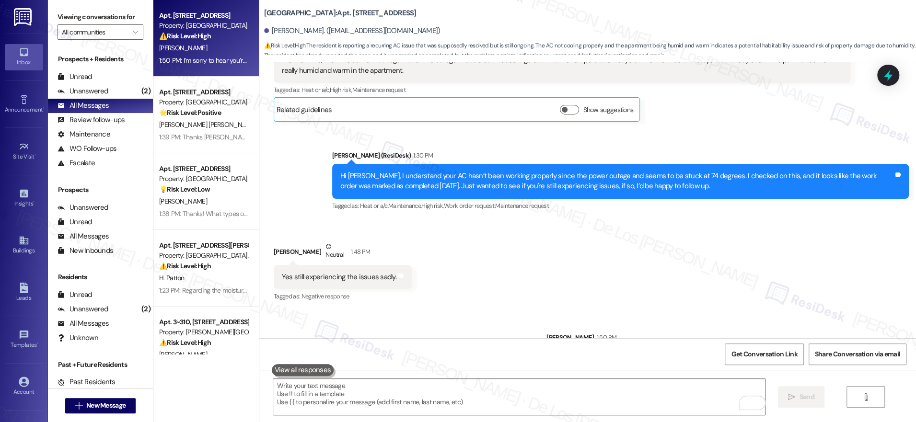
scroll to position [15645, 0]
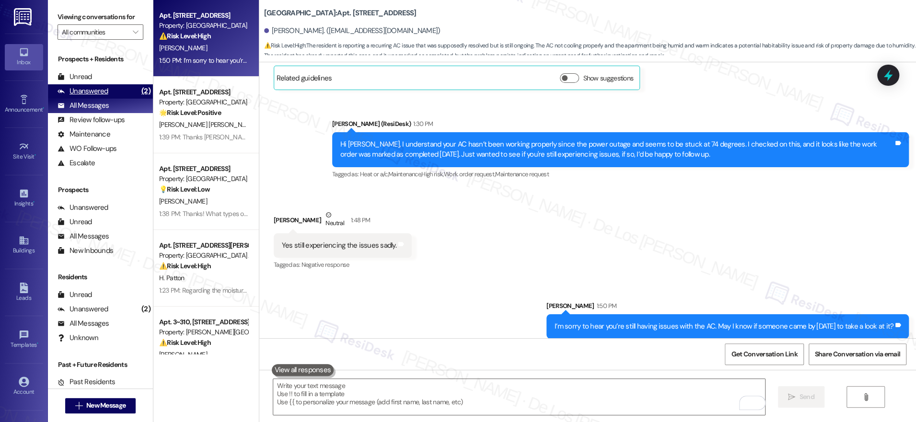
click at [112, 93] on div "Unanswered (2)" at bounding box center [100, 91] width 105 height 14
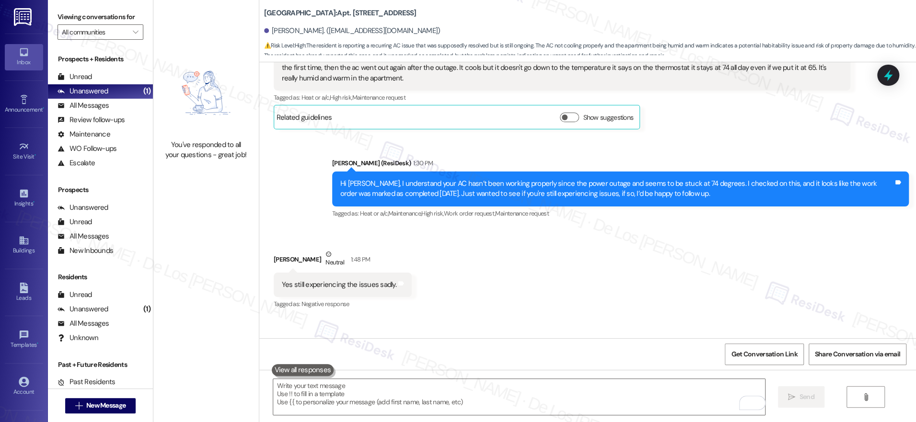
scroll to position [15454, 0]
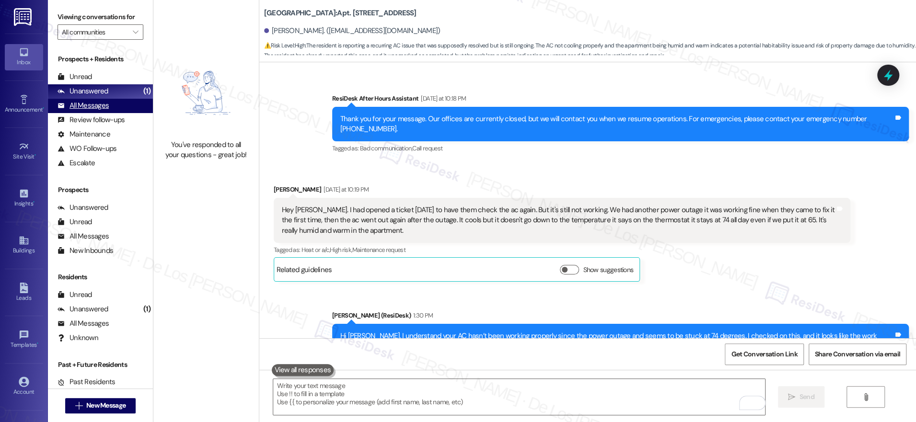
click at [129, 110] on div "All Messages (undefined)" at bounding box center [100, 106] width 105 height 14
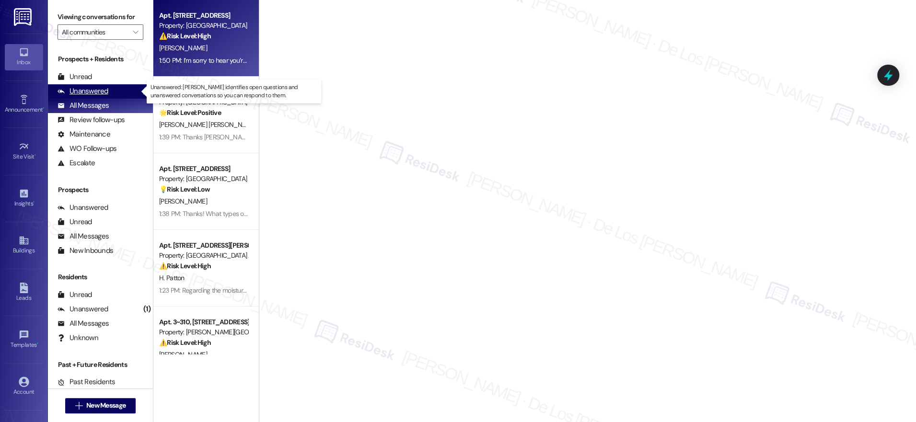
click at [123, 94] on div "Unanswered (1)" at bounding box center [100, 91] width 105 height 14
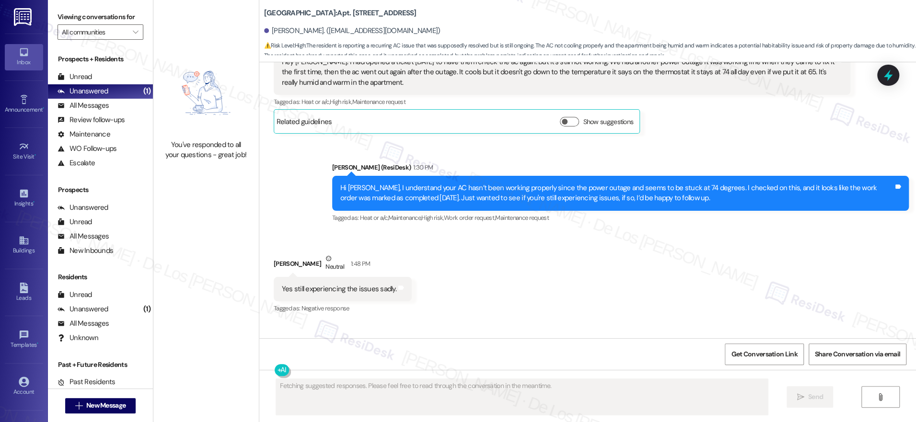
scroll to position [15660, 0]
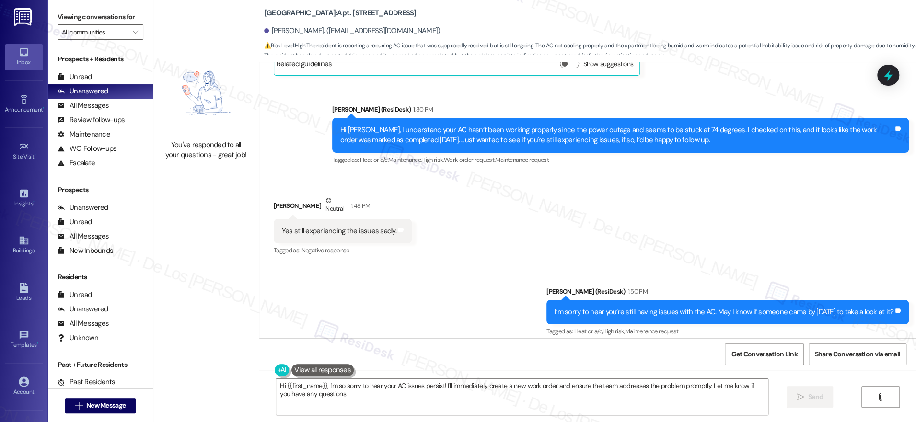
type textarea "Hi {{first_name}}, I'm so sorry to hear your AC issues persist! I'll immediatel…"
